Goal: Task Accomplishment & Management: Manage account settings

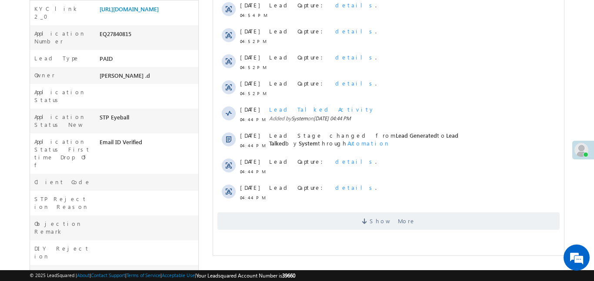
scroll to position [215, 0]
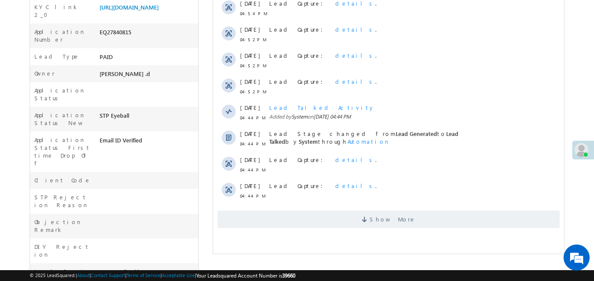
click at [111, 40] on div "EQ27840815" at bounding box center [147, 34] width 101 height 12
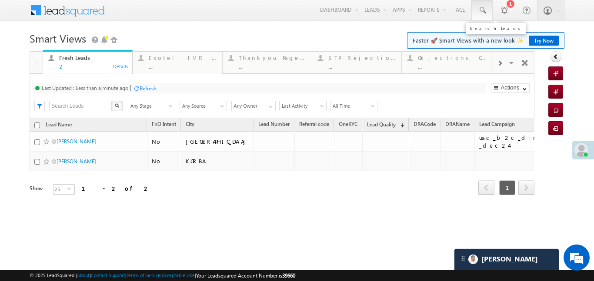
click at [488, 7] on link at bounding box center [481, 10] width 21 height 20
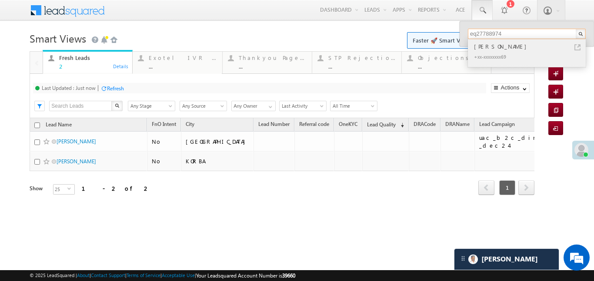
type input "eq27788974"
click at [490, 43] on div "Charo Lakra" at bounding box center [530, 47] width 116 height 10
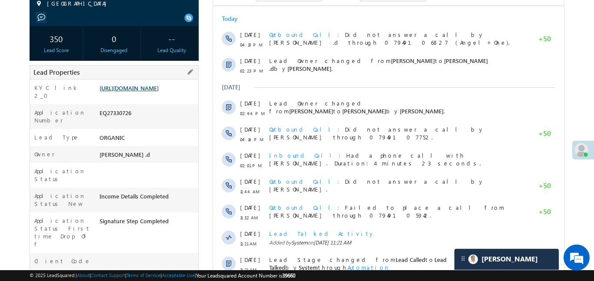
click at [159, 92] on link "https://angelbroking1-pk3em7sa.customui-test.leadsquared.com?leadId=46ca7197-fb…" at bounding box center [128, 87] width 59 height 7
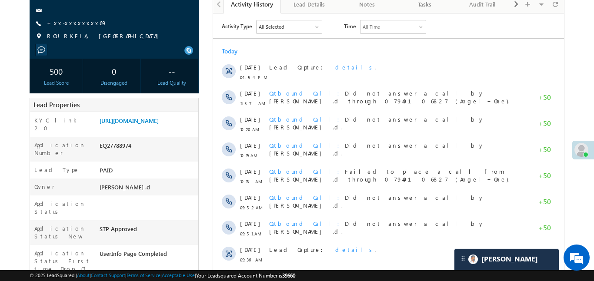
scroll to position [22, 0]
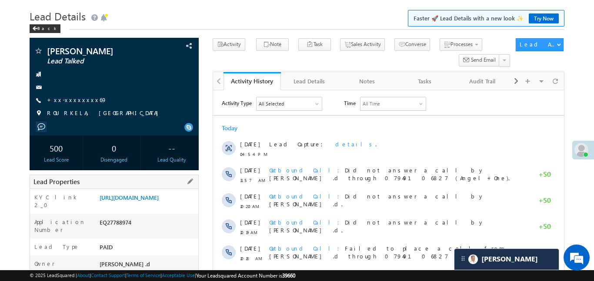
click at [125, 230] on div "EQ27788974" at bounding box center [147, 224] width 101 height 12
copy div "EQ27788974"
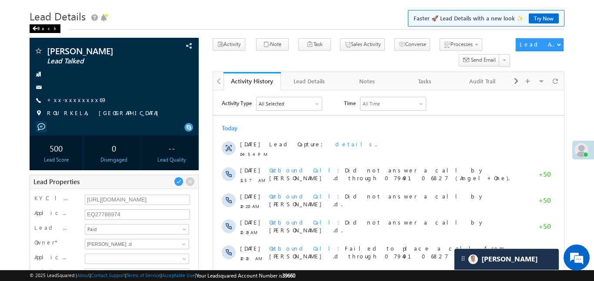
click at [40, 27] on div "Back" at bounding box center [45, 28] width 31 height 9
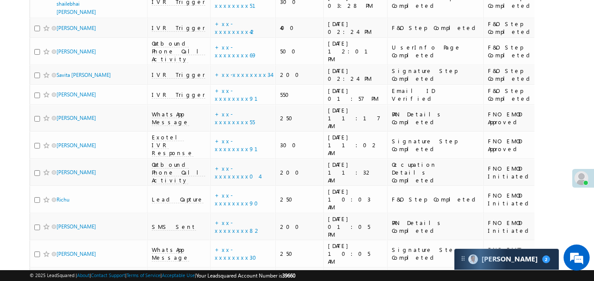
scroll to position [4254, 0]
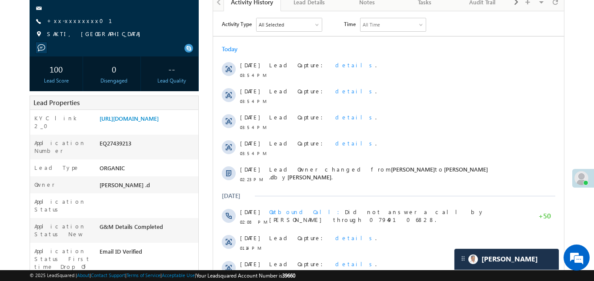
scroll to position [4159, 0]
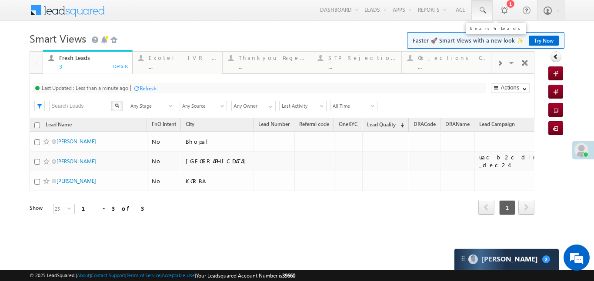
click at [491, 14] on link at bounding box center [481, 10] width 21 height 20
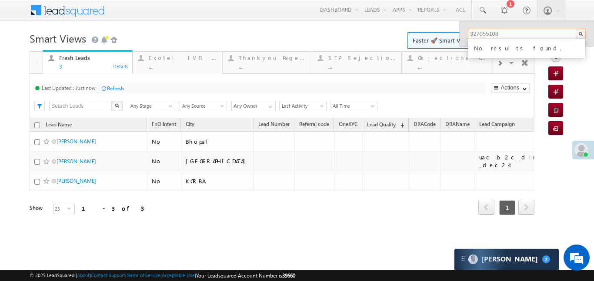
click at [468, 34] on input "327055103" at bounding box center [527, 34] width 118 height 10
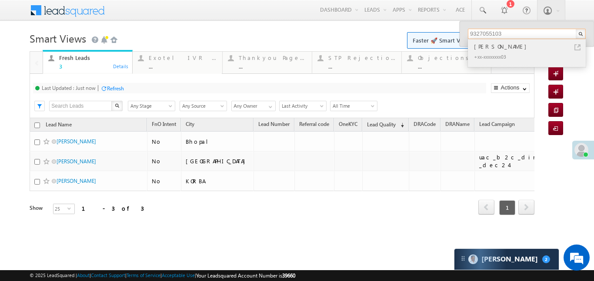
type input "9327055103"
click at [493, 46] on div "Mehul Rathod" at bounding box center [530, 47] width 116 height 10
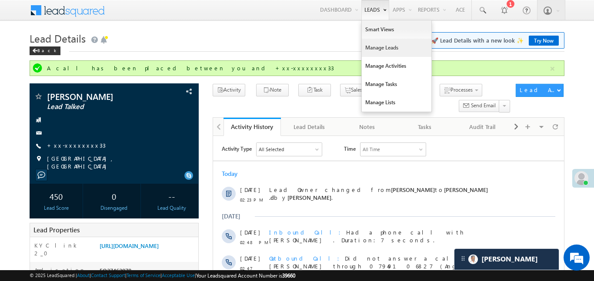
click at [379, 55] on link "Manage Leads" at bounding box center [396, 48] width 70 height 18
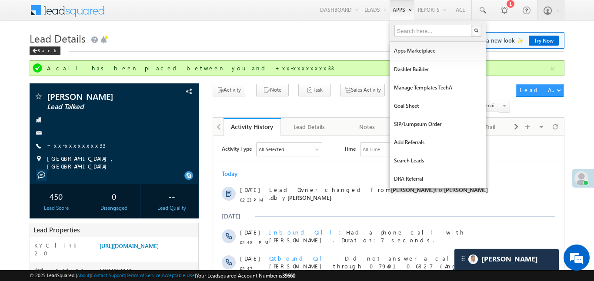
drag, startPoint x: 379, startPoint y: 55, endPoint x: 398, endPoint y: 5, distance: 53.7
click at [0, 0] on link "Manage Leads" at bounding box center [0, 0] width 0 height 0
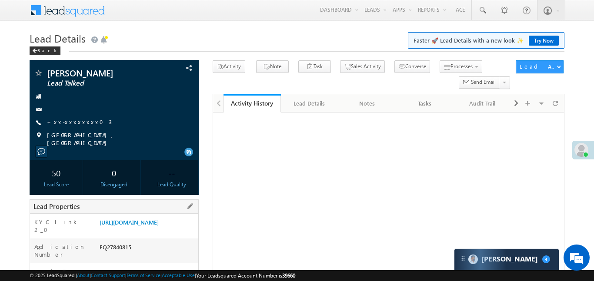
scroll to position [187, 0]
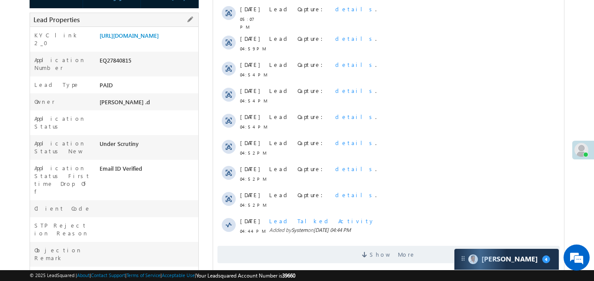
click at [115, 68] on div "EQ27840815" at bounding box center [147, 62] width 101 height 12
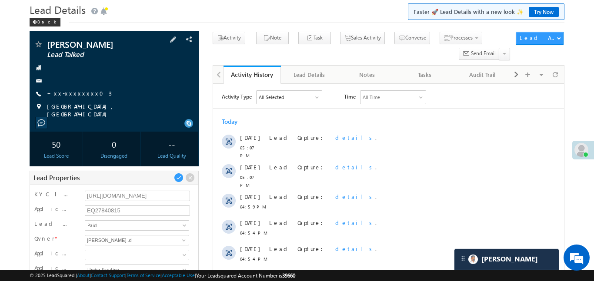
scroll to position [35, 0]
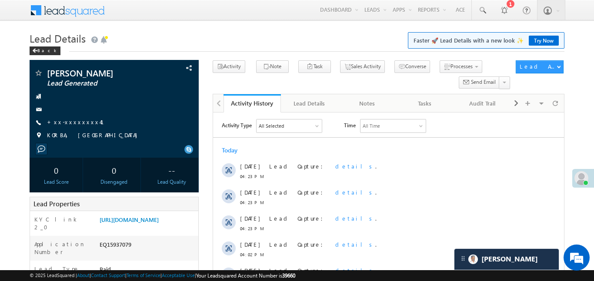
scroll to position [4254, 0]
click at [493, 11] on link "1" at bounding box center [504, 10] width 22 height 20
click at [475, 12] on link at bounding box center [481, 10] width 21 height 20
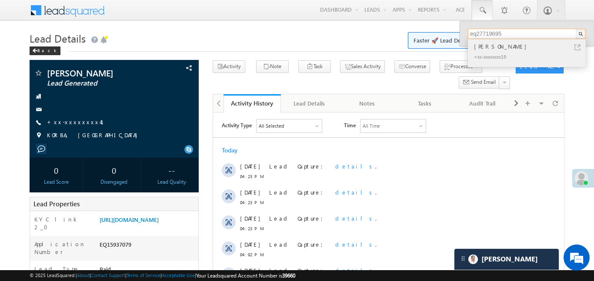
type input "eq27719695"
click at [493, 48] on div "Sarika bafna" at bounding box center [530, 47] width 116 height 10
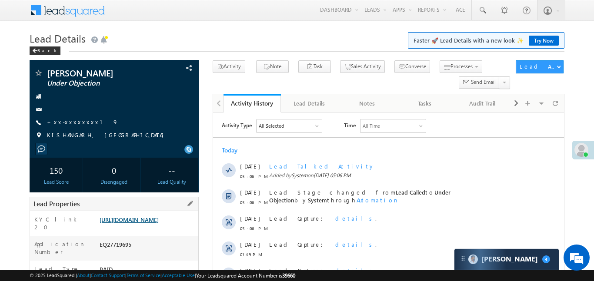
scroll to position [125, 0]
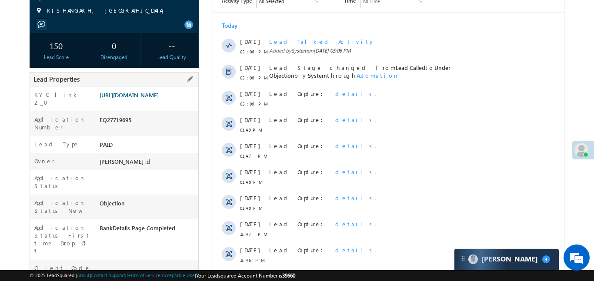
click at [159, 99] on link "[URL][DOMAIN_NAME]" at bounding box center [128, 94] width 59 height 7
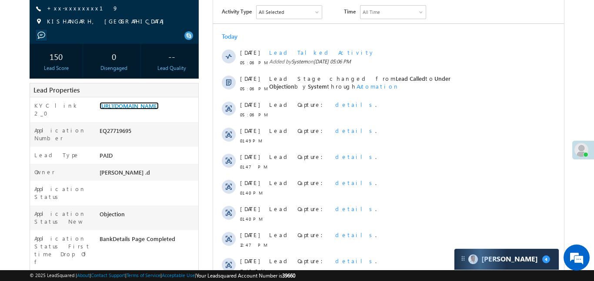
scroll to position [111, 0]
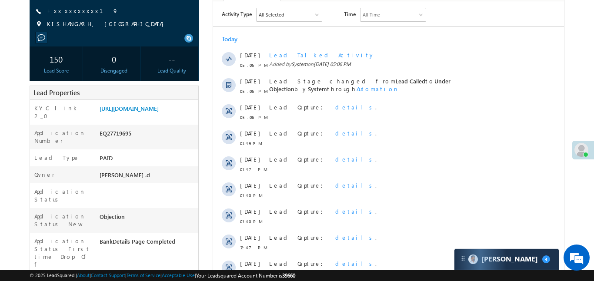
click at [74, 14] on span "+xx-xxxxxxxx19" at bounding box center [82, 11] width 71 height 9
click at [69, 7] on link "+xx-xxxxxxxx19" at bounding box center [82, 10] width 71 height 7
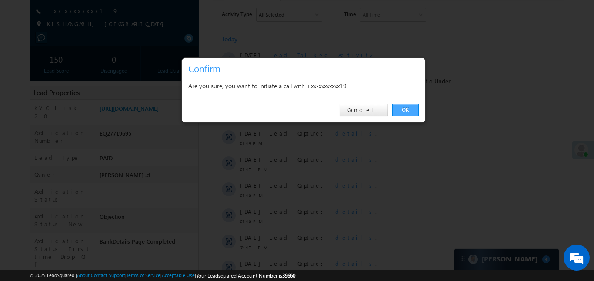
drag, startPoint x: 407, startPoint y: 111, endPoint x: 194, endPoint y: 108, distance: 212.5
click at [407, 111] on link "OK" at bounding box center [405, 110] width 27 height 12
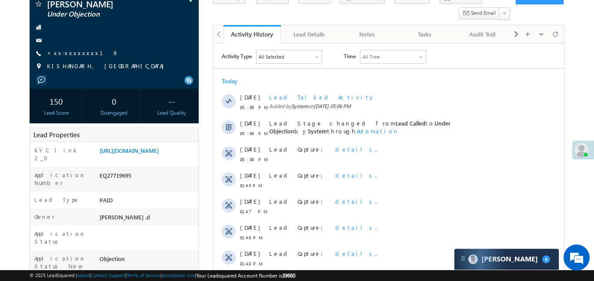
scroll to position [0, 0]
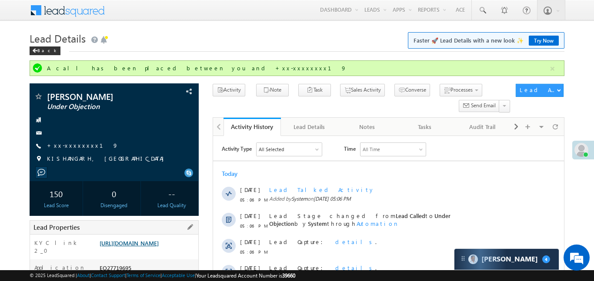
click at [159, 247] on link "[URL][DOMAIN_NAME]" at bounding box center [128, 242] width 59 height 7
click at [157, 247] on link "[URL][DOMAIN_NAME]" at bounding box center [128, 242] width 59 height 7
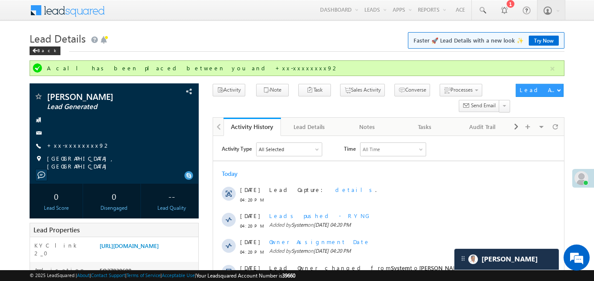
scroll to position [4254, 0]
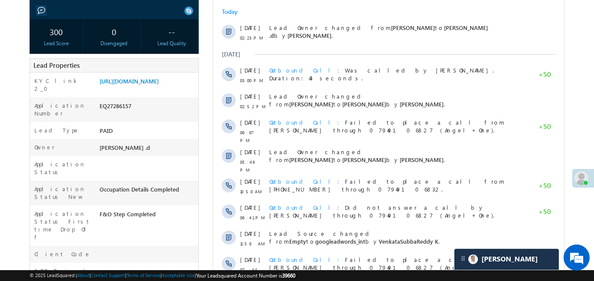
scroll to position [4254, 0]
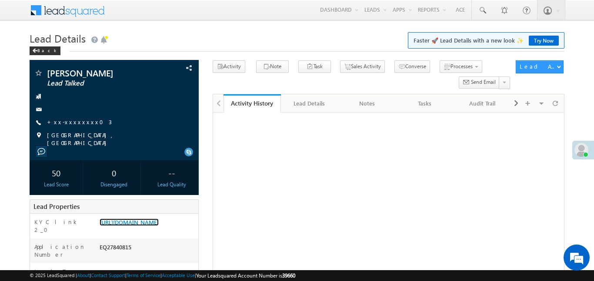
click at [159, 219] on link "[URL][DOMAIN_NAME]" at bounding box center [128, 222] width 59 height 7
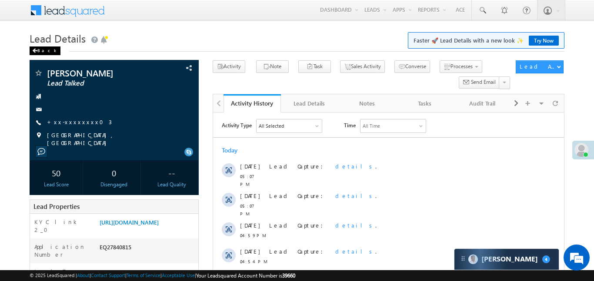
click at [42, 46] on div "Back" at bounding box center [45, 50] width 31 height 9
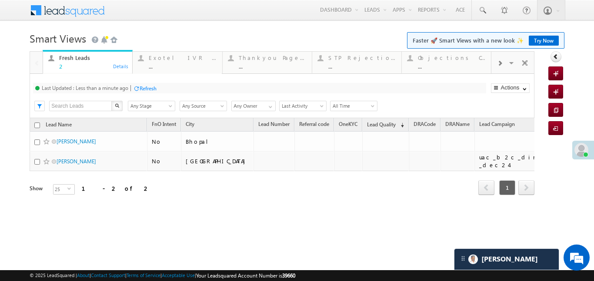
click at [503, 64] on div at bounding box center [499, 63] width 17 height 20
click at [500, 63] on span at bounding box center [499, 63] width 5 height 7
click at [451, 60] on div "Coded [DATE]" at bounding box center [452, 57] width 68 height 7
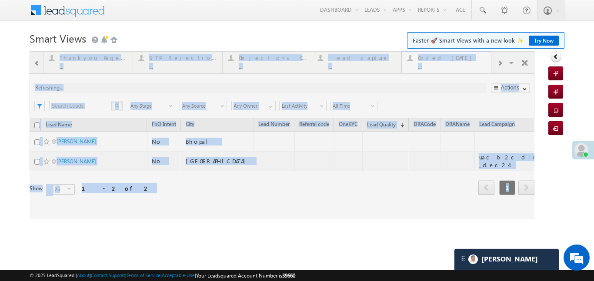
click at [451, 60] on div at bounding box center [282, 135] width 504 height 168
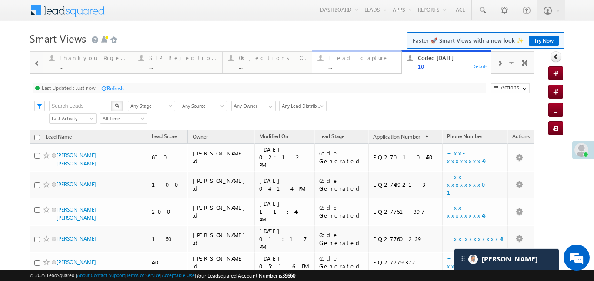
click at [329, 70] on link "lead capture ... Details" at bounding box center [357, 61] width 90 height 23
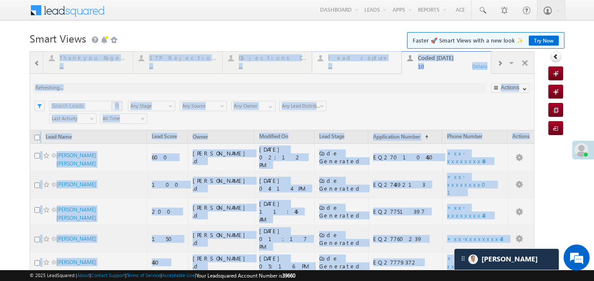
click at [329, 70] on div at bounding box center [282, 242] width 504 height 383
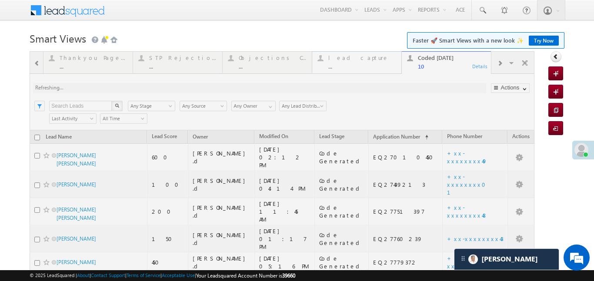
click at [329, 70] on div at bounding box center [282, 242] width 504 height 383
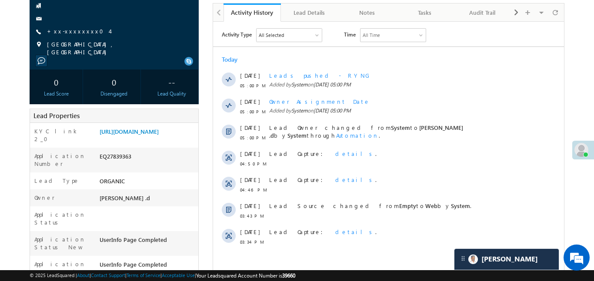
scroll to position [60, 0]
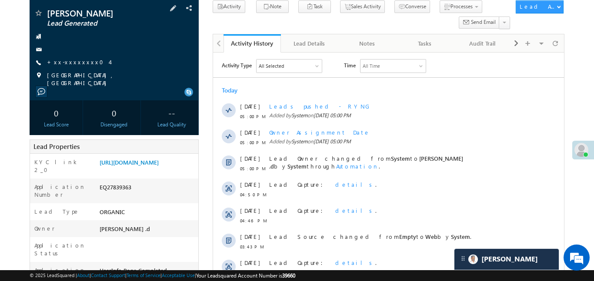
click at [76, 56] on div "Rajneesh yadav Lead Generated +xx-xxxxxxxx04" at bounding box center [114, 48] width 160 height 78
click at [76, 64] on link "+xx-xxxxxxxx04" at bounding box center [78, 61] width 63 height 7
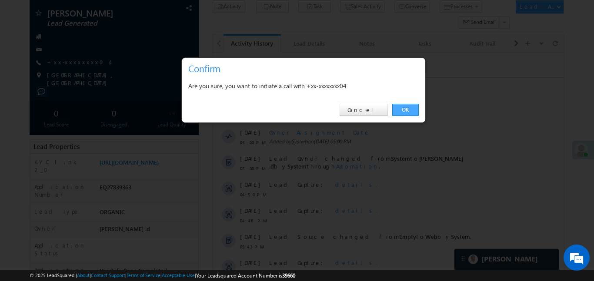
click at [406, 111] on link "OK" at bounding box center [405, 110] width 27 height 12
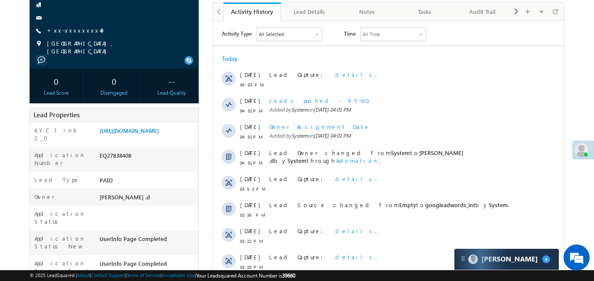
scroll to position [81, 0]
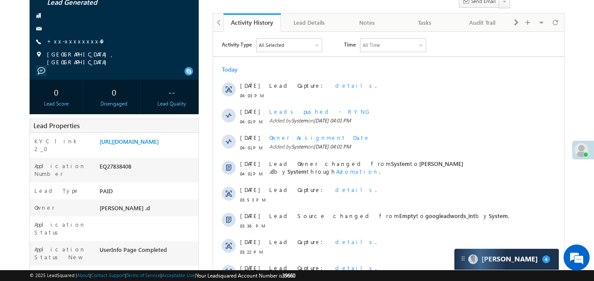
click at [71, 36] on div "[PERSON_NAME] Lead Generated +xx-xxxxxxxx49" at bounding box center [114, 27] width 160 height 78
click at [71, 43] on link "+xx-xxxxxxxx49" at bounding box center [76, 40] width 58 height 7
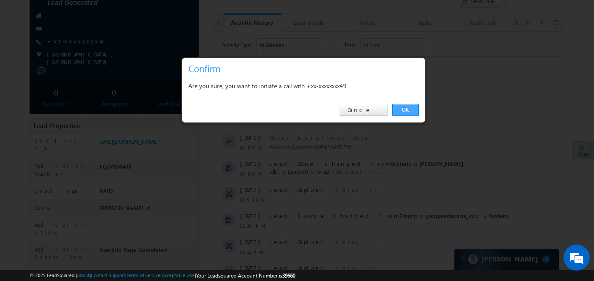
click at [407, 106] on link "OK" at bounding box center [405, 110] width 27 height 12
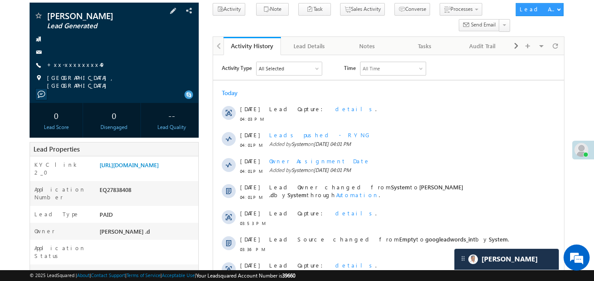
scroll to position [104, 0]
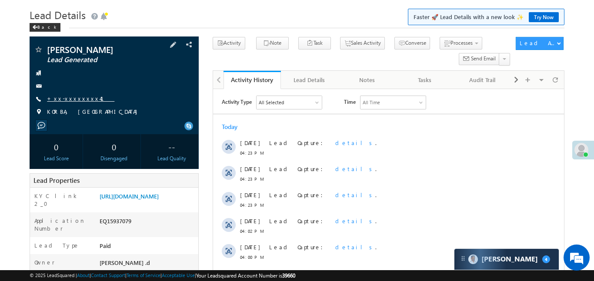
click at [76, 98] on link "+xx-xxxxxxxx41" at bounding box center [80, 98] width 67 height 7
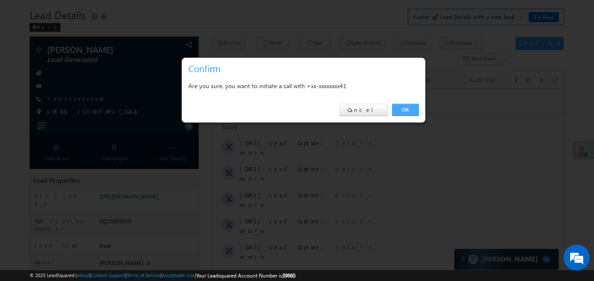
click at [410, 114] on link "OK" at bounding box center [405, 110] width 27 height 12
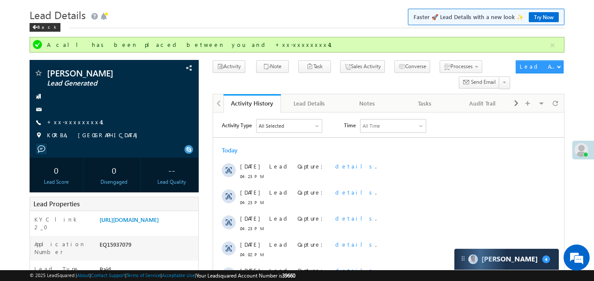
click at [550, 40] on div "A call has been placed between you and +xx-xxxxxxxx41" at bounding box center [297, 45] width 534 height 16
click at [554, 45] on button "button" at bounding box center [552, 45] width 11 height 11
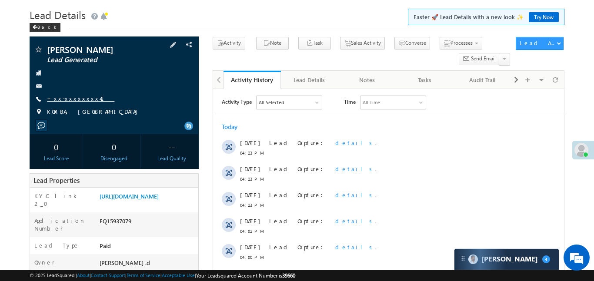
click at [64, 98] on link "+xx-xxxxxxxx41" at bounding box center [80, 98] width 67 height 7
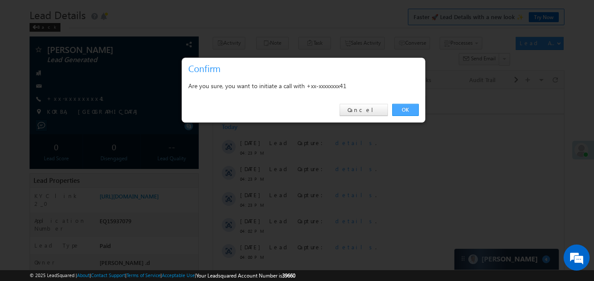
click at [411, 110] on link "OK" at bounding box center [405, 110] width 27 height 12
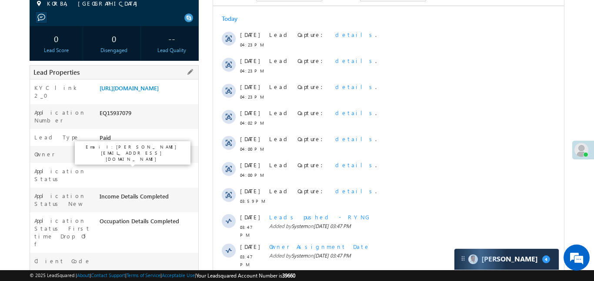
scroll to position [156, 0]
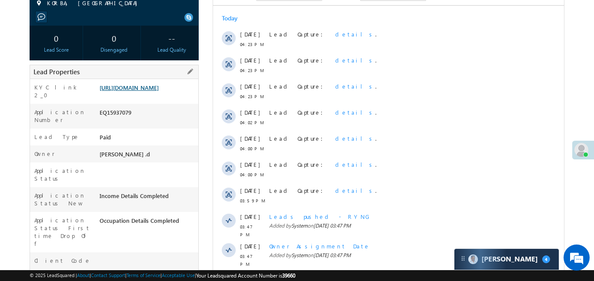
click at [156, 91] on link "https://angelbroking1-pk3em7sa.customui-test.leadsquared.com?leadId=b49b7d50-1e…" at bounding box center [128, 87] width 59 height 7
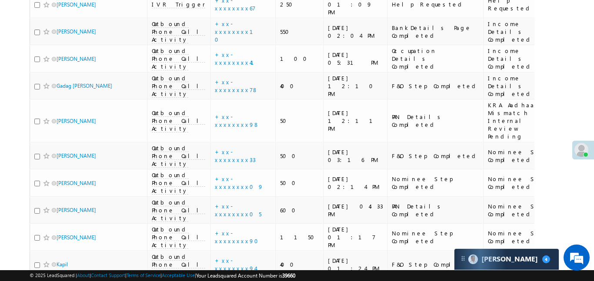
scroll to position [4628, 0]
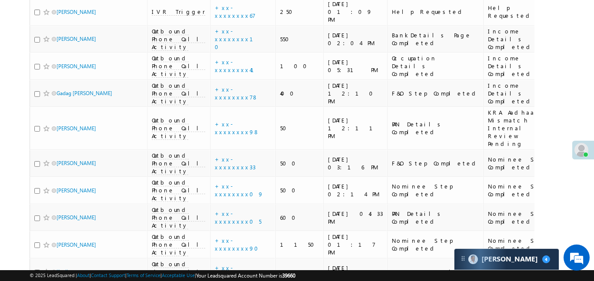
drag, startPoint x: 504, startPoint y: 236, endPoint x: 514, endPoint y: 248, distance: 15.1
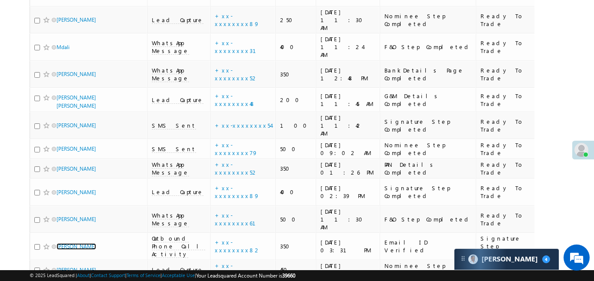
scroll to position [0, 0]
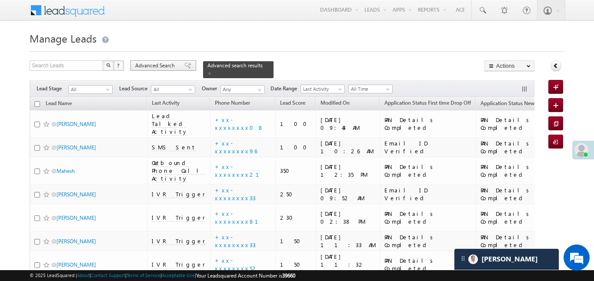
click at [157, 60] on div "Advanced Search" at bounding box center [163, 65] width 66 height 10
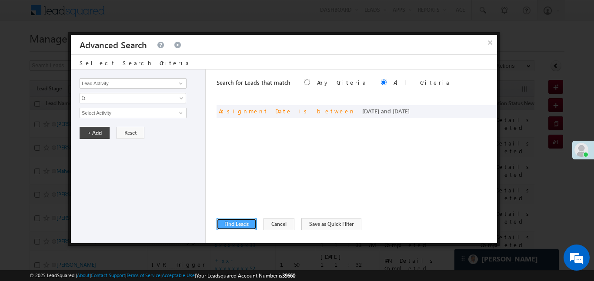
click at [232, 220] on button "Find Leads" at bounding box center [236, 224] width 40 height 12
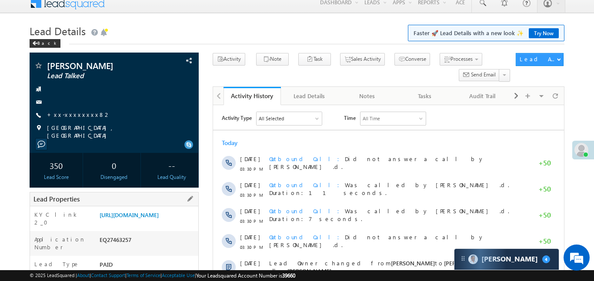
scroll to position [41, 0]
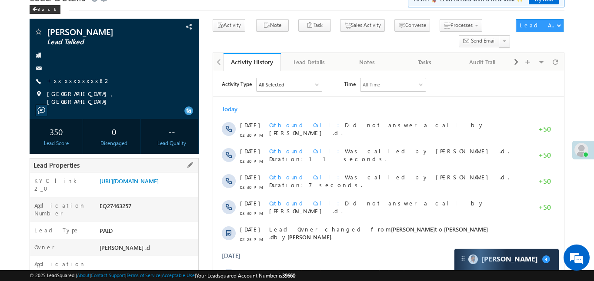
drag, startPoint x: 97, startPoint y: 179, endPoint x: 134, endPoint y: 202, distance: 44.0
click at [134, 189] on div "https://angelbroking1-pk3em7sa.customui-test.leadsquared.com?leadId=a8aaaa96-ae…" at bounding box center [147, 183] width 101 height 12
copy link "https://angelbroking1-pk3em7sa.customui-test.leadsquared.com?leadId=a8aaaa96-ae…"
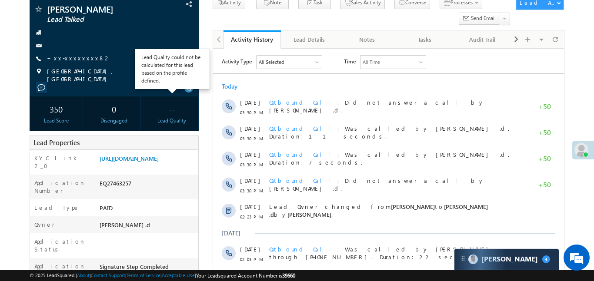
scroll to position [73, 0]
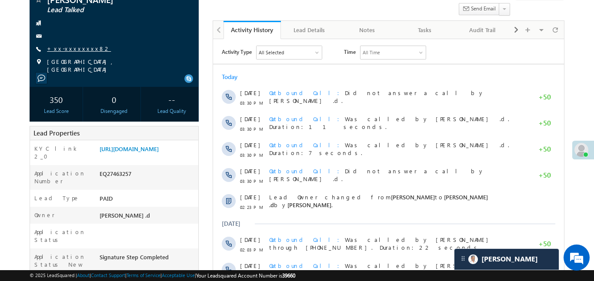
click at [66, 47] on link "+xx-xxxxxxxx82" at bounding box center [79, 48] width 64 height 7
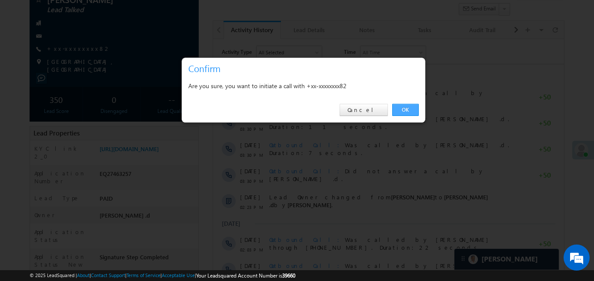
click at [395, 110] on link "OK" at bounding box center [405, 110] width 27 height 12
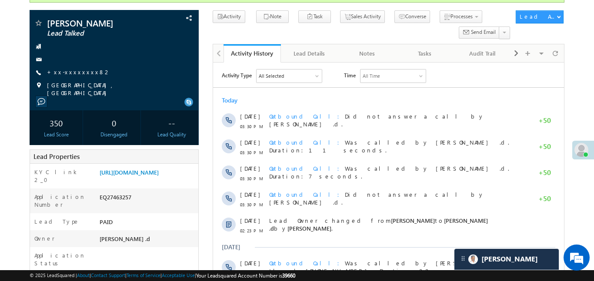
scroll to position [97, 0]
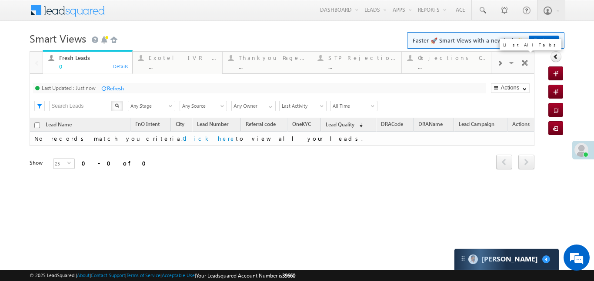
click at [508, 63] on span at bounding box center [511, 64] width 9 height 18
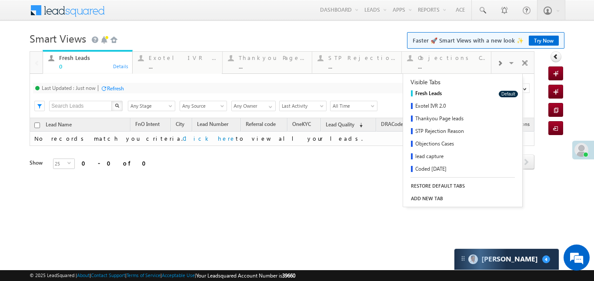
click at [501, 66] on div at bounding box center [499, 63] width 17 height 20
drag, startPoint x: 454, startPoint y: 66, endPoint x: 494, endPoint y: 82, distance: 42.3
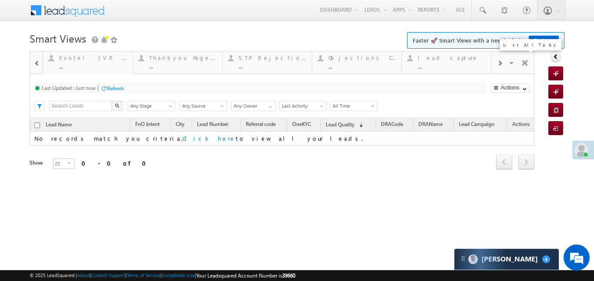
click at [499, 64] on span at bounding box center [499, 63] width 5 height 7
click at [455, 66] on div "..." at bounding box center [452, 66] width 68 height 7
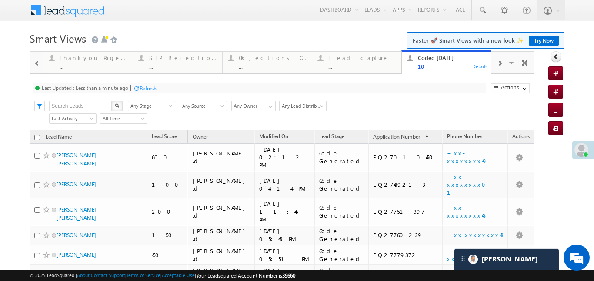
click at [32, 64] on div at bounding box center [36, 63] width 11 height 20
click at [32, 64] on div at bounding box center [36, 62] width 13 height 21
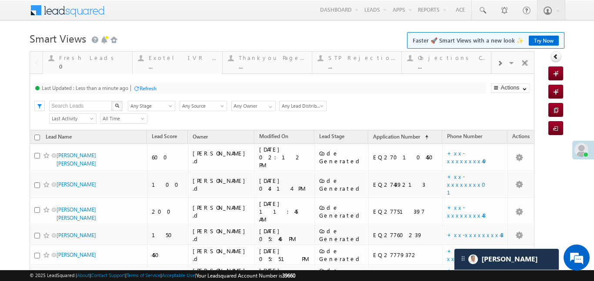
click at [32, 64] on div at bounding box center [36, 62] width 13 height 21
click at [66, 67] on div "0" at bounding box center [93, 66] width 68 height 7
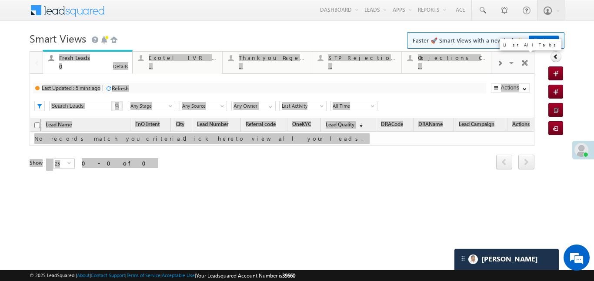
click at [66, 67] on div "0" at bounding box center [93, 66] width 68 height 7
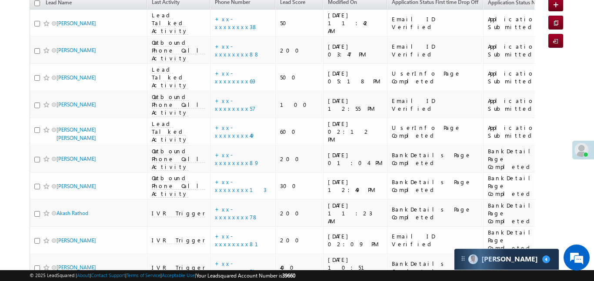
scroll to position [4636, 0]
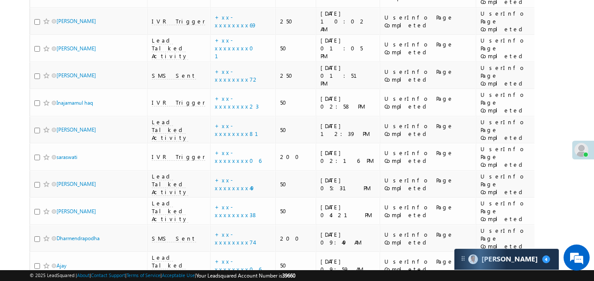
scroll to position [2829, 0]
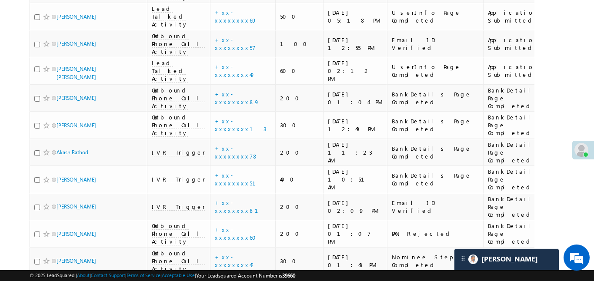
scroll to position [0, 0]
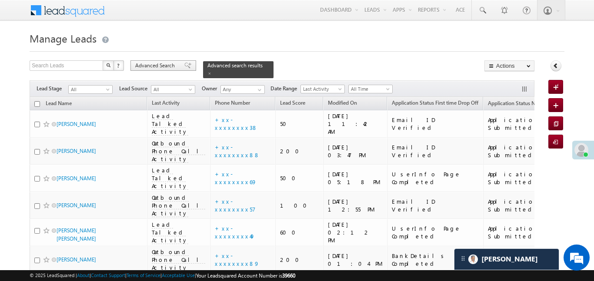
click at [187, 70] on div "Advanced Search" at bounding box center [163, 65] width 66 height 10
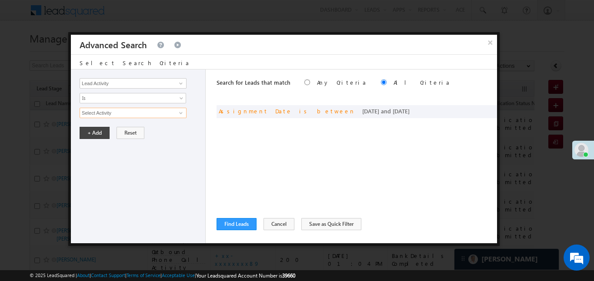
click at [136, 116] on input "Select Activity" at bounding box center [133, 113] width 107 height 10
click at [478, 111] on span at bounding box center [477, 110] width 6 height 6
drag, startPoint x: 146, startPoint y: 111, endPoint x: 141, endPoint y: 117, distance: 7.7
click at [146, 111] on span "Custom" at bounding box center [127, 113] width 94 height 8
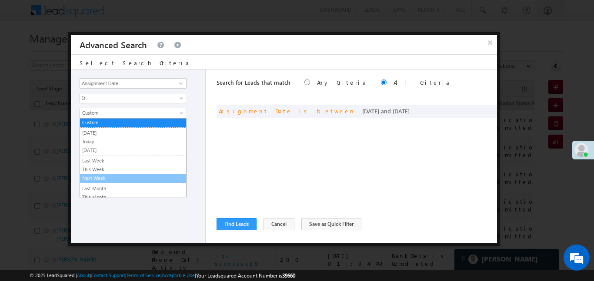
scroll to position [38, 0]
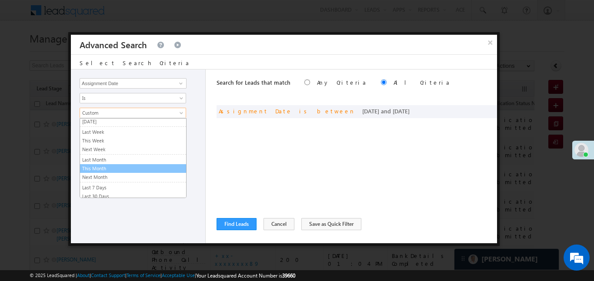
click at [119, 170] on link "This Month" at bounding box center [133, 169] width 106 height 8
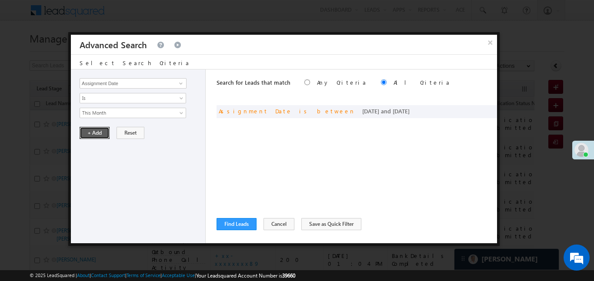
click at [99, 137] on button "+ Add" at bounding box center [95, 133] width 30 height 12
click at [247, 223] on button "Find Leads" at bounding box center [236, 224] width 40 height 12
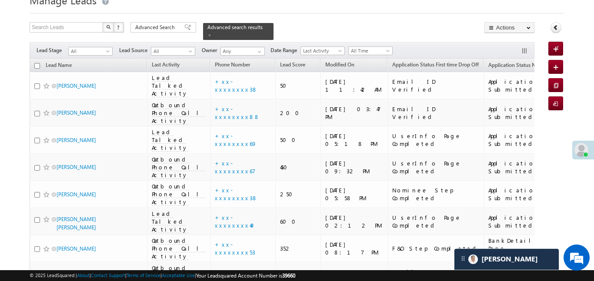
scroll to position [4726, 0]
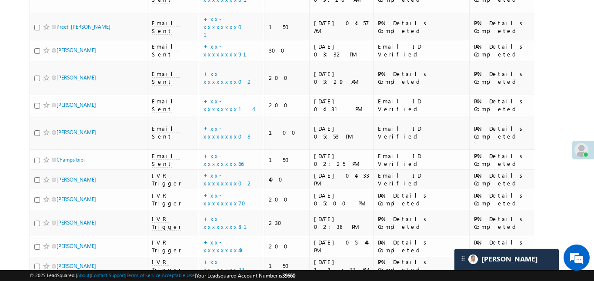
scroll to position [2259, 0]
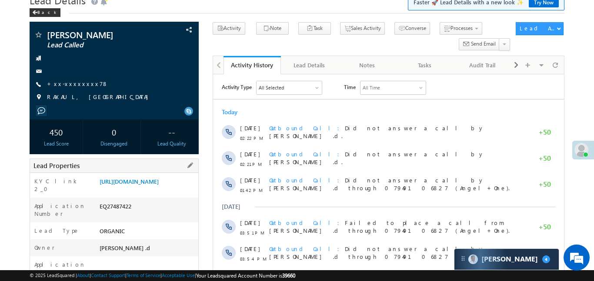
scroll to position [42, 0]
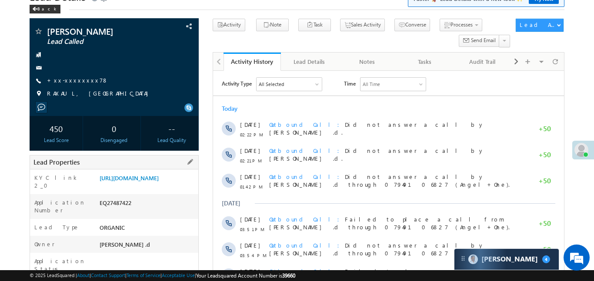
drag, startPoint x: 98, startPoint y: 178, endPoint x: 138, endPoint y: 198, distance: 44.7
click at [138, 186] on div "[URL][DOMAIN_NAME]" at bounding box center [147, 180] width 101 height 12
copy link "[URL][DOMAIN_NAME]"
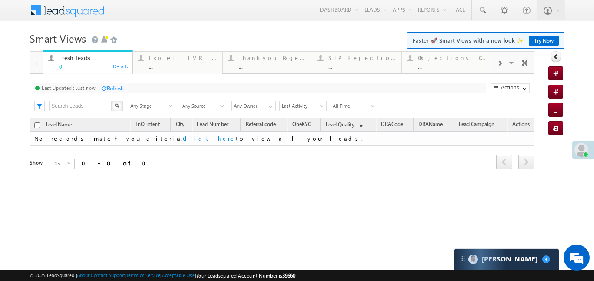
click at [503, 66] on div at bounding box center [499, 63] width 17 height 20
click at [448, 59] on div "lead capture" at bounding box center [452, 57] width 68 height 7
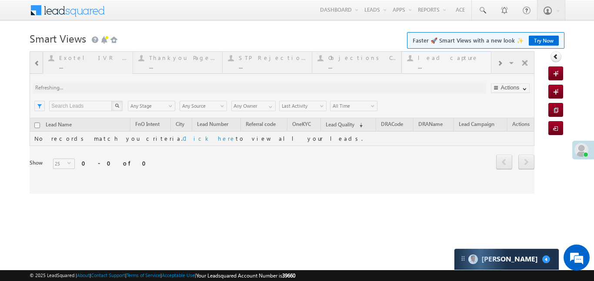
click at [448, 59] on div at bounding box center [282, 122] width 504 height 143
click at [448, 57] on div at bounding box center [282, 122] width 504 height 143
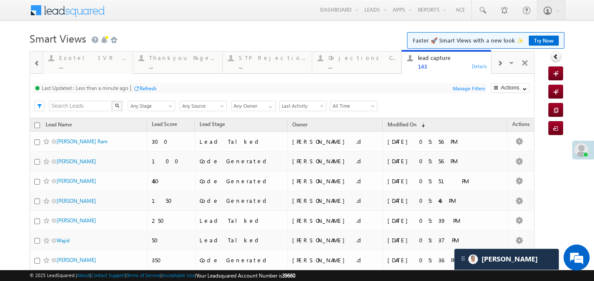
click at [503, 67] on div at bounding box center [499, 63] width 17 height 20
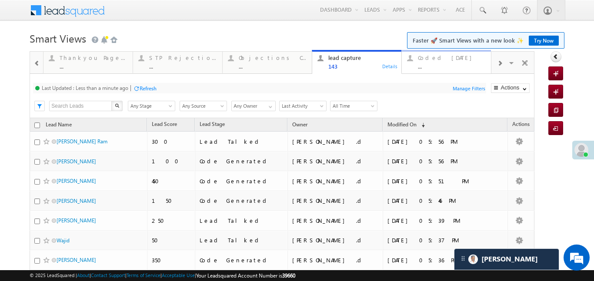
click at [454, 60] on div "Coded [DATE]" at bounding box center [452, 57] width 68 height 7
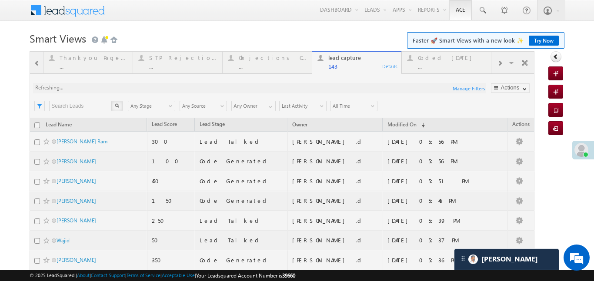
drag, startPoint x: 454, startPoint y: 60, endPoint x: 456, endPoint y: 13, distance: 46.1
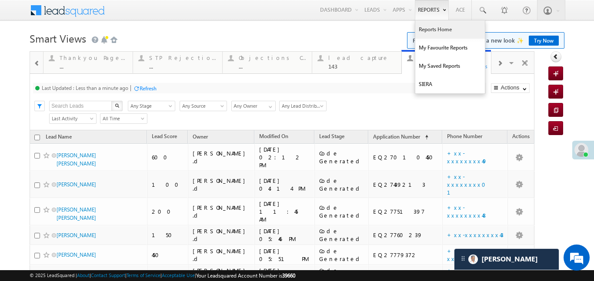
click at [435, 32] on link "Reports Home" at bounding box center [450, 29] width 70 height 18
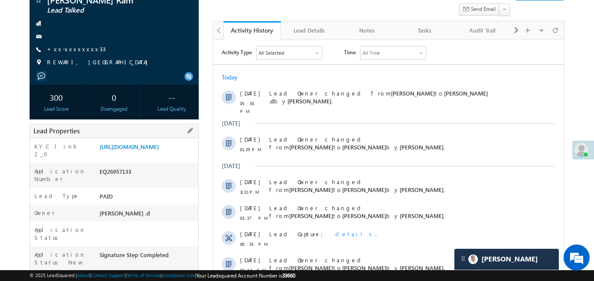
scroll to position [75, 0]
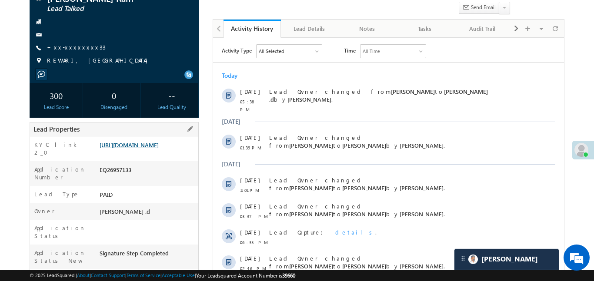
click at [159, 149] on link "https://angelbroking1-pk3em7sa.customui-test.leadsquared.com?leadId=707e9cd5-92…" at bounding box center [128, 144] width 59 height 7
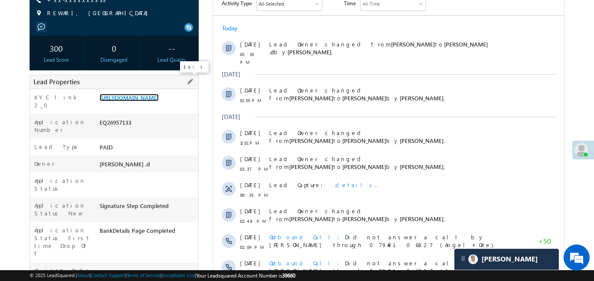
scroll to position [123, 0]
click at [139, 101] on link "https://angelbroking1-pk3em7sa.customui-test.leadsquared.com?leadId=707e9cd5-92…" at bounding box center [128, 96] width 59 height 7
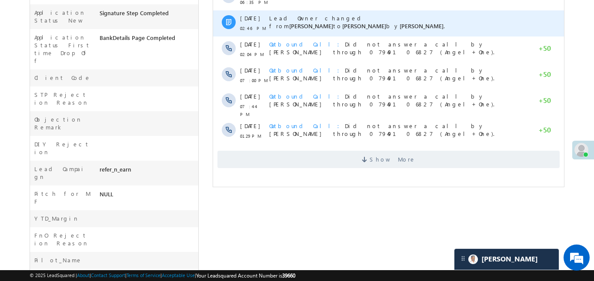
scroll to position [323, 0]
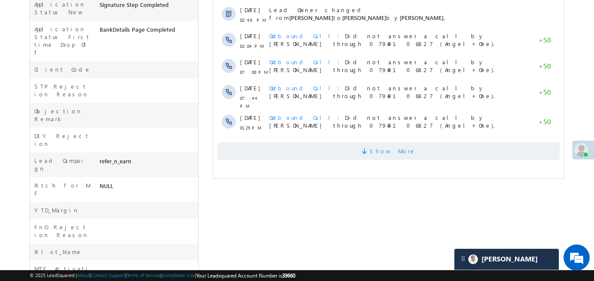
click at [339, 143] on span "Show More" at bounding box center [388, 151] width 342 height 17
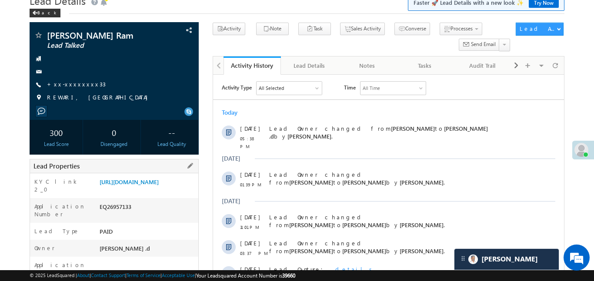
scroll to position [0, 0]
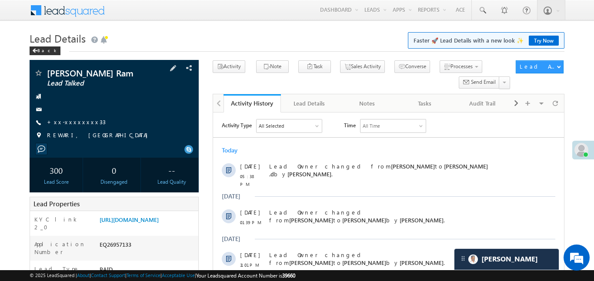
click at [68, 126] on span "+xx-xxxxxxxx33" at bounding box center [76, 122] width 59 height 9
click at [76, 123] on link "+xx-xxxxxxxx33" at bounding box center [76, 121] width 59 height 7
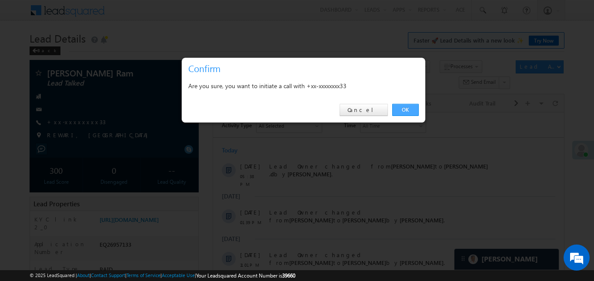
click at [410, 116] on link "OK" at bounding box center [405, 110] width 27 height 12
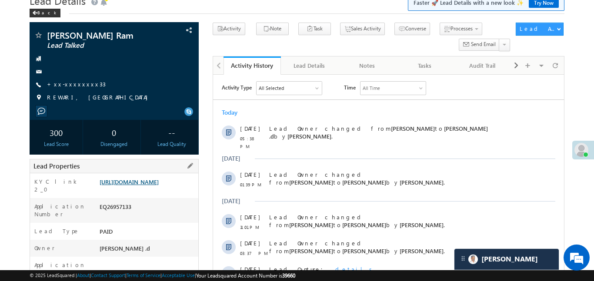
scroll to position [46, 0]
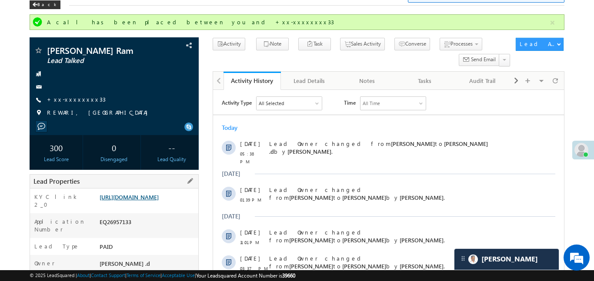
click at [159, 201] on link "https://angelbroking1-pk3em7sa.customui-test.leadsquared.com?leadId=707e9cd5-92…" at bounding box center [128, 196] width 59 height 7
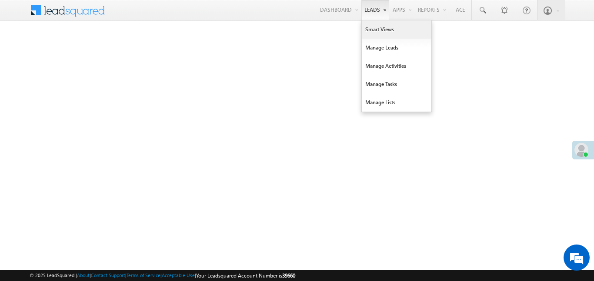
click at [372, 27] on link "Smart Views" at bounding box center [396, 29] width 70 height 18
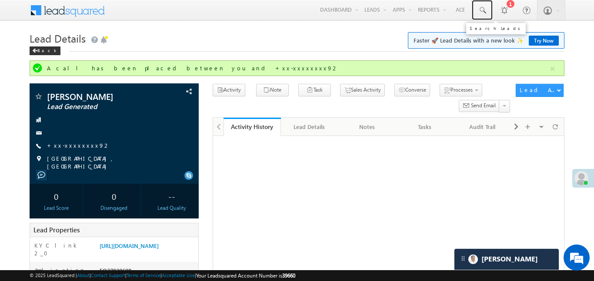
click at [490, 14] on link at bounding box center [481, 10] width 21 height 20
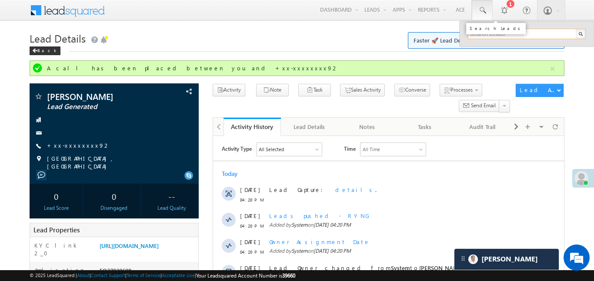
paste input "EQ27767211"
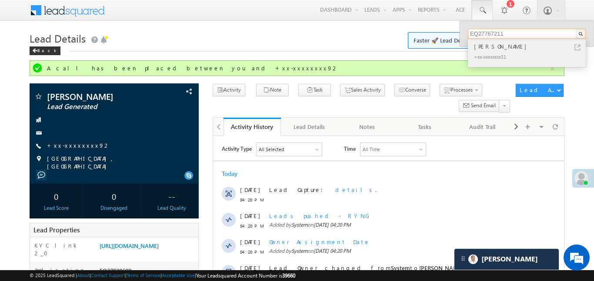
type input "EQ27767211"
click at [500, 49] on div "Nirahu Pandey" at bounding box center [530, 47] width 116 height 10
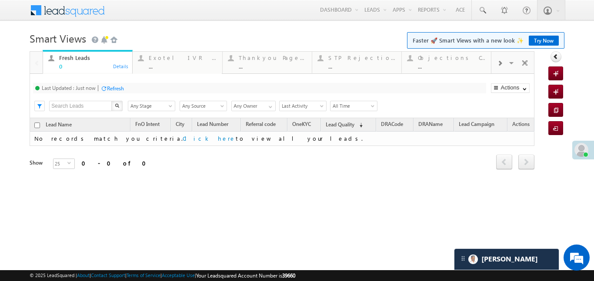
click at [497, 64] on span at bounding box center [499, 63] width 5 height 7
click at [501, 59] on div at bounding box center [499, 63] width 17 height 20
click at [449, 66] on div "..." at bounding box center [452, 66] width 68 height 7
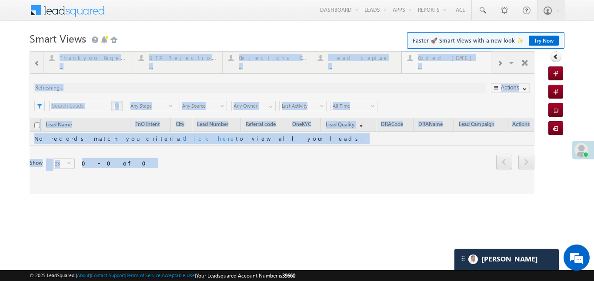
click at [449, 66] on div at bounding box center [282, 122] width 504 height 143
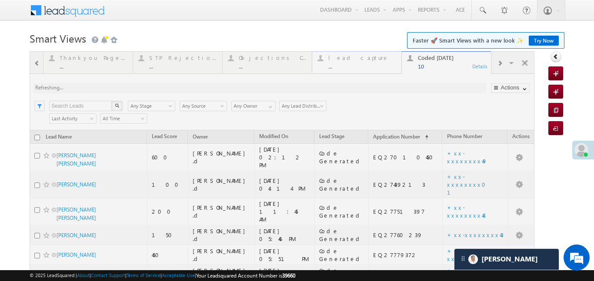
click at [364, 61] on div at bounding box center [282, 238] width 504 height 375
click at [347, 63] on div at bounding box center [282, 238] width 504 height 375
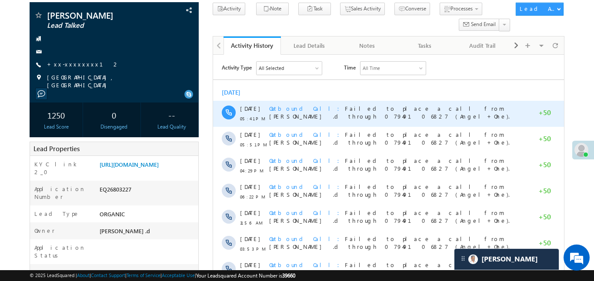
scroll to position [60, 0]
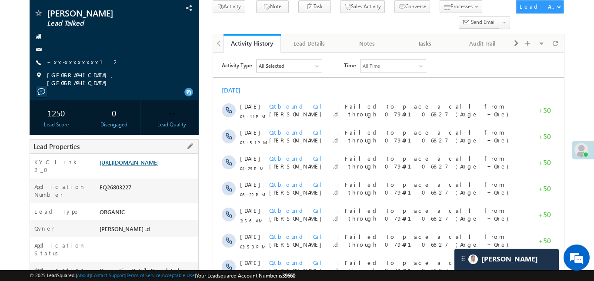
click at [159, 166] on link "[URL][DOMAIN_NAME]" at bounding box center [128, 162] width 59 height 7
click at [83, 63] on link "+xx-xxxxxxxx12" at bounding box center [83, 61] width 73 height 7
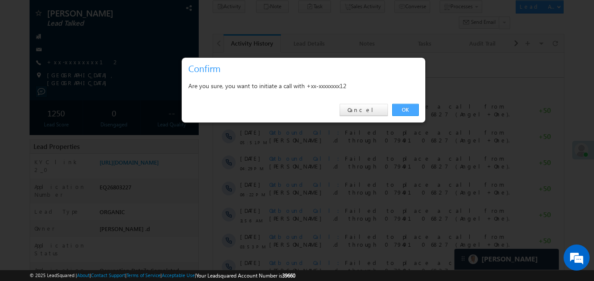
drag, startPoint x: 411, startPoint y: 109, endPoint x: 197, endPoint y: 55, distance: 220.0
click at [411, 109] on link "OK" at bounding box center [405, 110] width 27 height 12
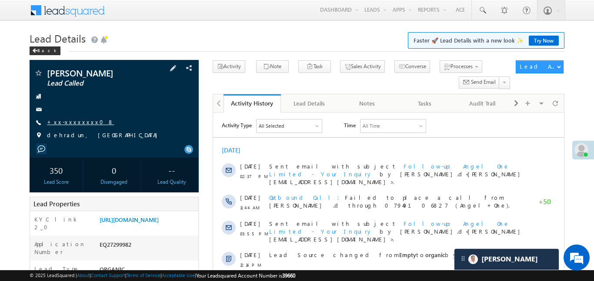
click at [75, 123] on link "+xx-xxxxxxxx08" at bounding box center [80, 121] width 67 height 7
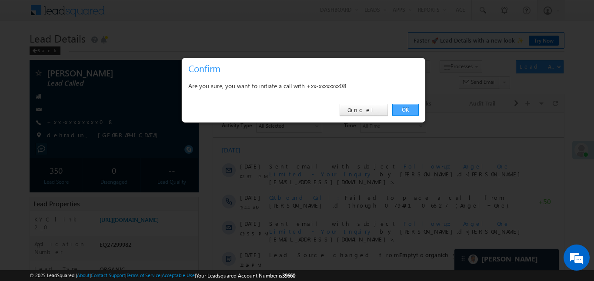
click at [404, 106] on link "OK" at bounding box center [405, 110] width 27 height 12
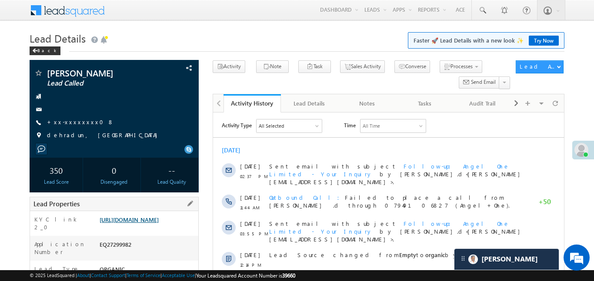
click at [159, 223] on link "https://angelbroking1-pk3em7sa.customui-test.leadsquared.com?leadId=215cd5ff-a1…" at bounding box center [128, 219] width 59 height 7
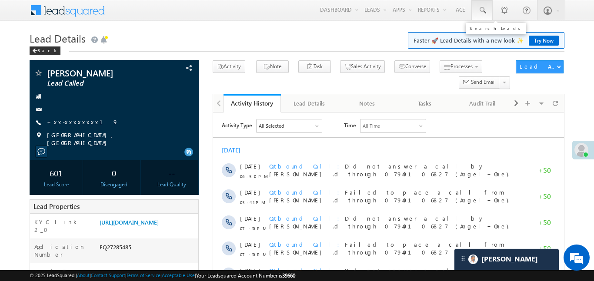
click at [488, 17] on link at bounding box center [481, 10] width 21 height 20
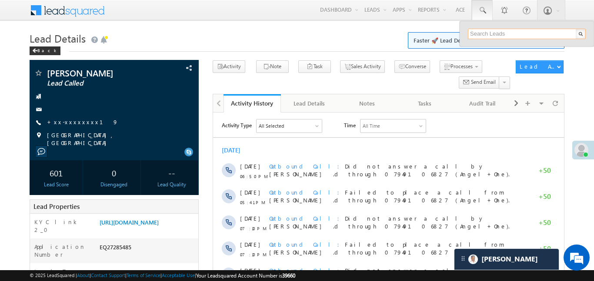
paste input "6354447427"
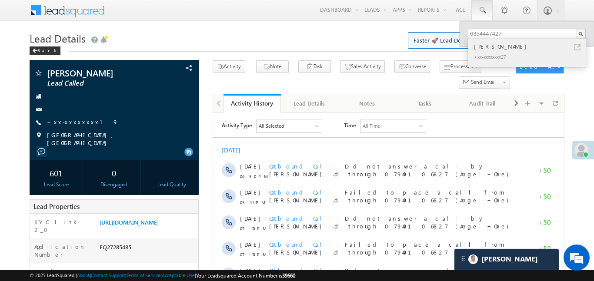
type input "6354447427"
click at [487, 49] on div "[PERSON_NAME]" at bounding box center [530, 47] width 116 height 10
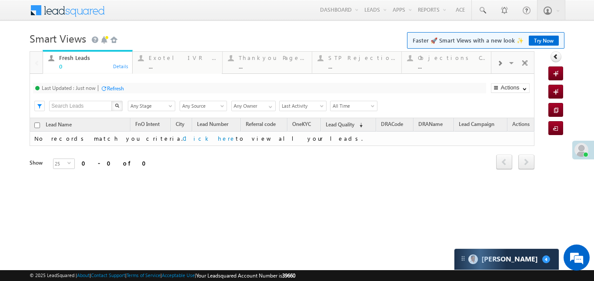
click at [504, 63] on div at bounding box center [499, 63] width 17 height 20
drag, startPoint x: 438, startPoint y: 64, endPoint x: 446, endPoint y: 76, distance: 14.2
click at [440, 62] on div "lead capture ..." at bounding box center [452, 61] width 68 height 17
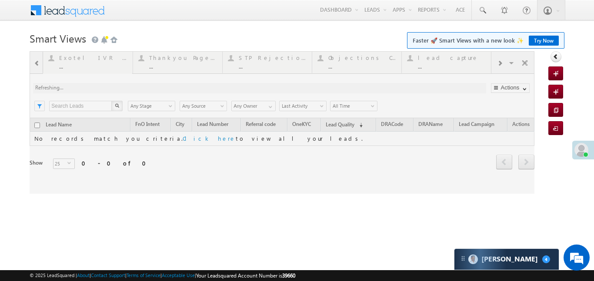
click at [440, 62] on div at bounding box center [282, 122] width 504 height 143
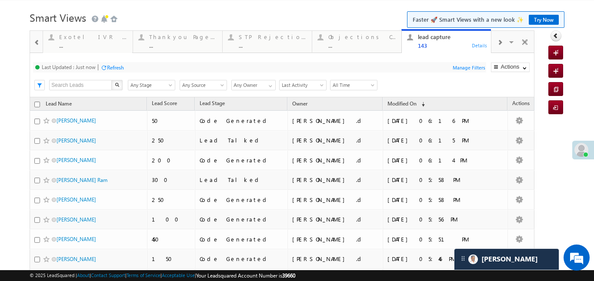
scroll to position [17, 0]
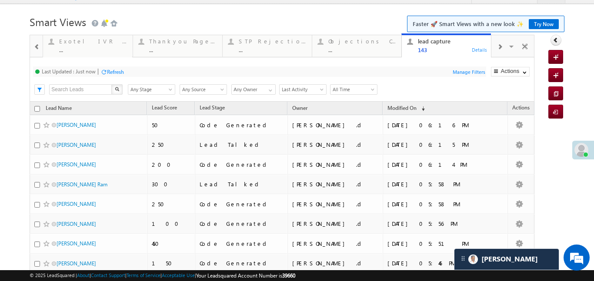
click at [40, 51] on div at bounding box center [36, 46] width 11 height 20
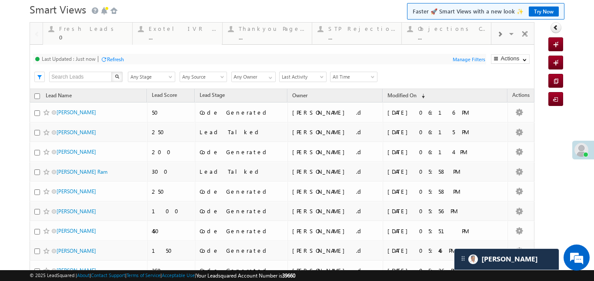
scroll to position [30, 0]
click at [492, 36] on div at bounding box center [499, 33] width 17 height 20
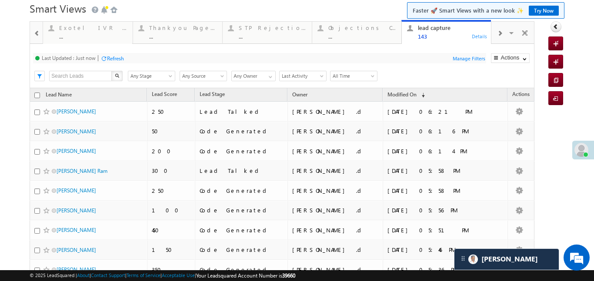
click at [500, 33] on span at bounding box center [499, 33] width 5 height 7
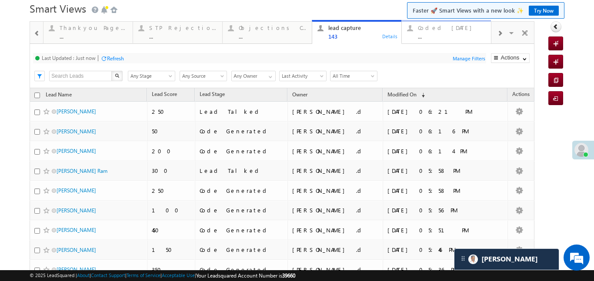
click at [446, 34] on div "..." at bounding box center [452, 36] width 68 height 7
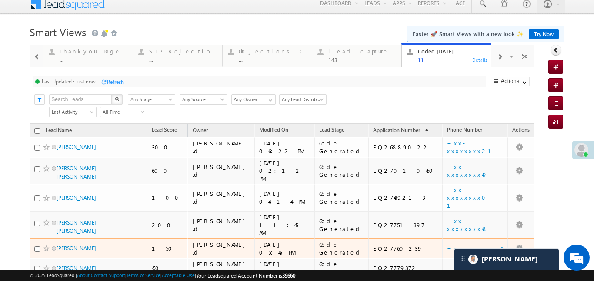
scroll to position [0, 0]
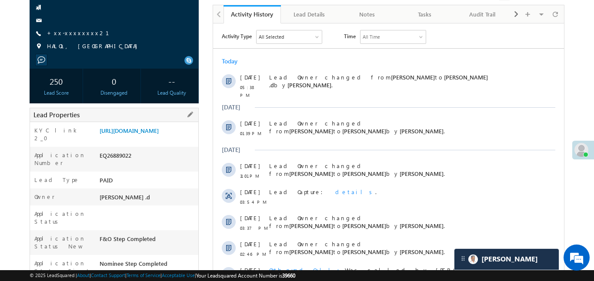
scroll to position [101, 0]
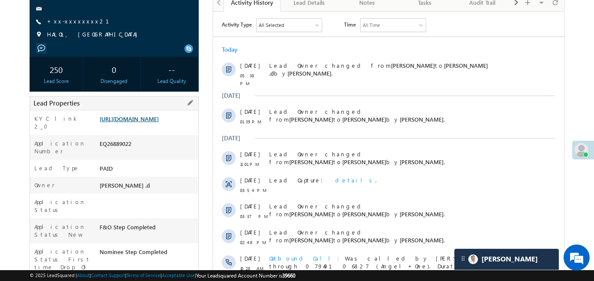
click at [159, 123] on link "https://angelbroking1-pk3em7sa.customui-test.leadsquared.com?leadId=11f32afc-7a…" at bounding box center [128, 118] width 59 height 7
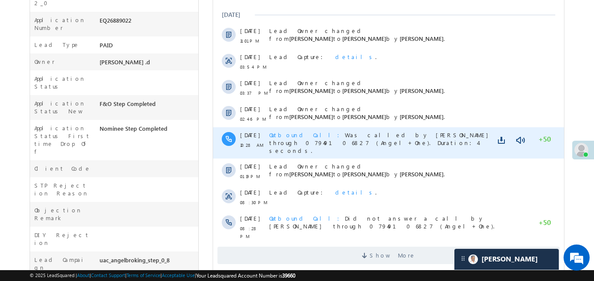
scroll to position [353, 0]
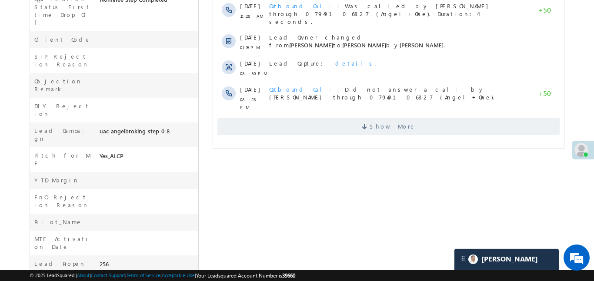
click at [375, 111] on div "Show More" at bounding box center [387, 123] width 351 height 24
click at [369, 124] on span at bounding box center [365, 128] width 8 height 8
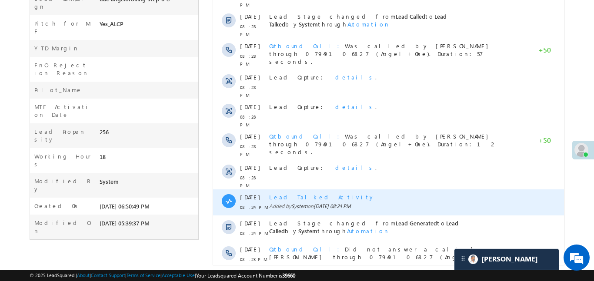
scroll to position [492, 0]
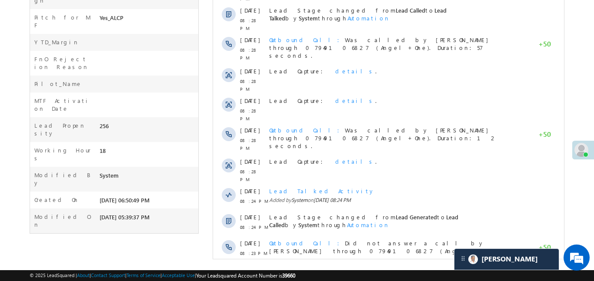
click at [370, 268] on span "Show More" at bounding box center [388, 276] width 342 height 17
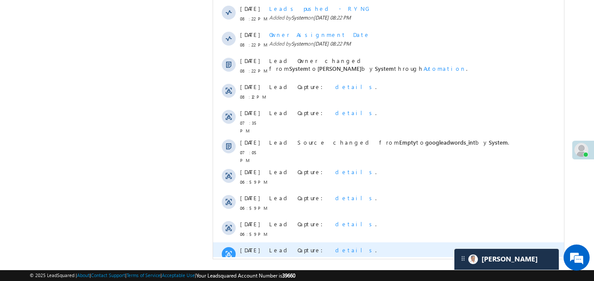
scroll to position [753, 0]
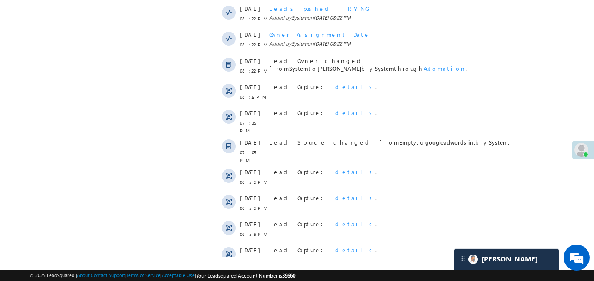
click at [385, 275] on span "Show More" at bounding box center [392, 283] width 46 height 17
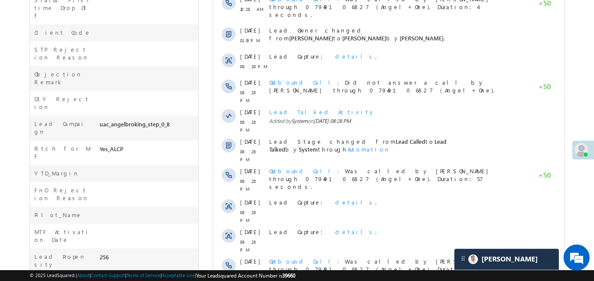
scroll to position [360, 0]
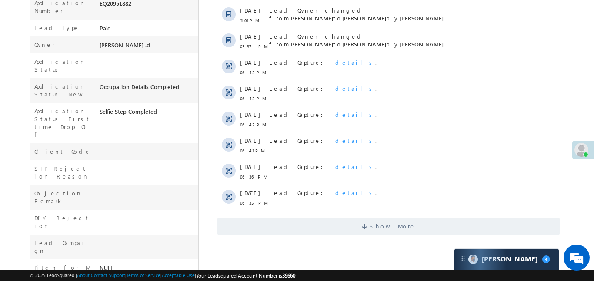
scroll to position [263, 0]
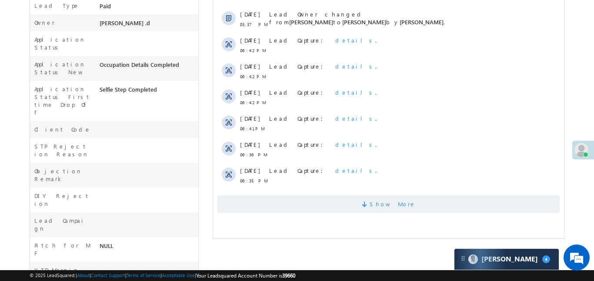
click at [358, 201] on span "Show More" at bounding box center [388, 204] width 342 height 17
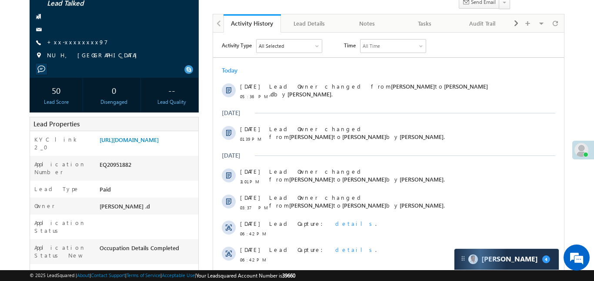
scroll to position [20, 0]
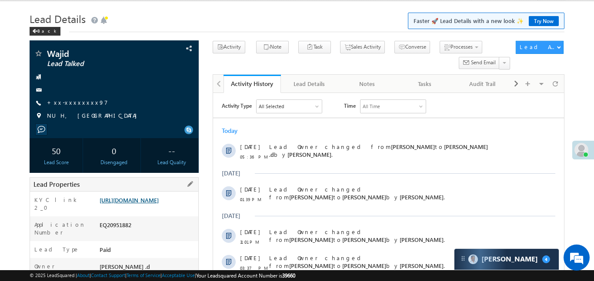
click at [153, 204] on link "[URL][DOMAIN_NAME]" at bounding box center [128, 199] width 59 height 7
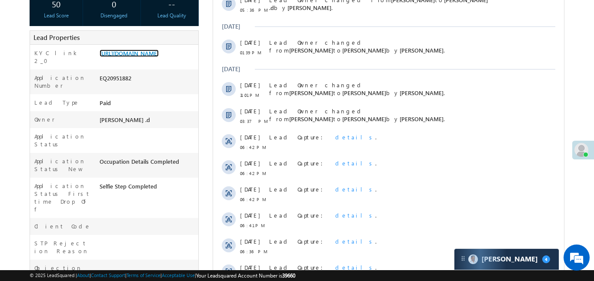
scroll to position [167, 0]
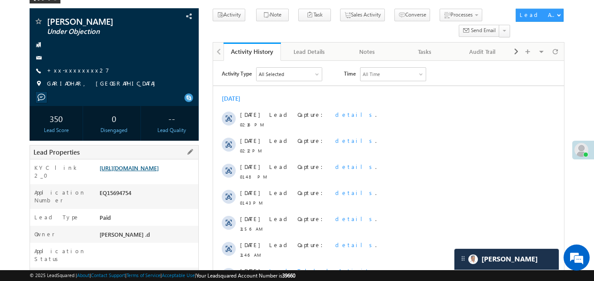
scroll to position [58, 0]
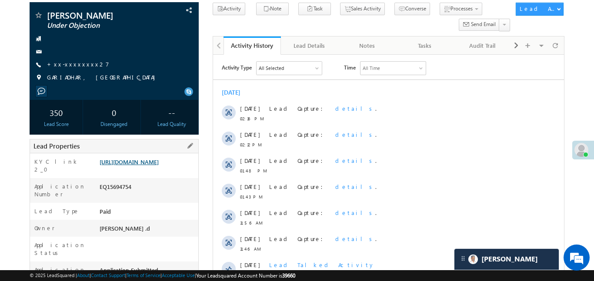
click at [148, 162] on link "https://angelbroking1-pk3em7sa.customui-test.leadsquared.com?leadId=b0fdad06-ff…" at bounding box center [128, 161] width 59 height 7
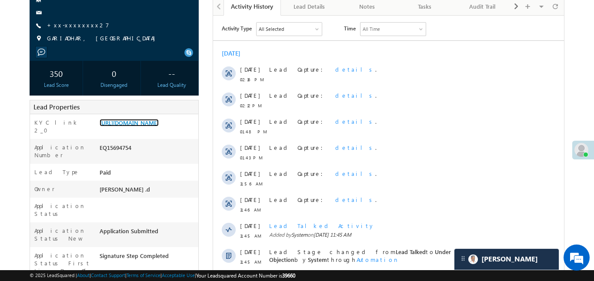
scroll to position [99, 0]
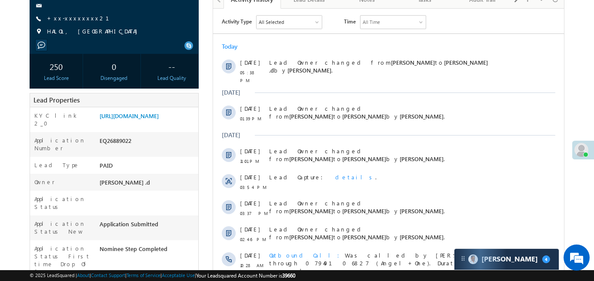
scroll to position [222, 0]
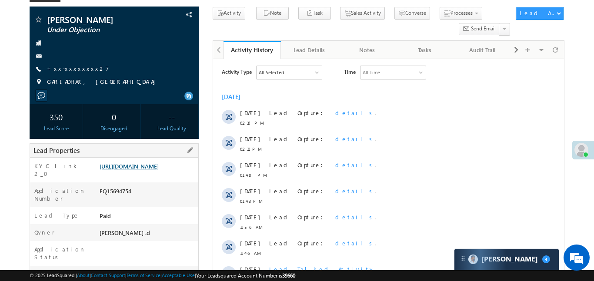
scroll to position [20, 0]
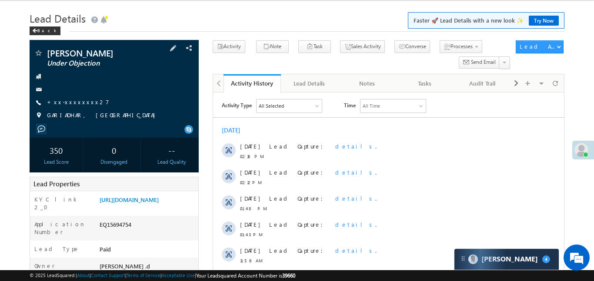
click at [74, 106] on span "+xx-xxxxxxxx27" at bounding box center [78, 102] width 62 height 9
click at [74, 104] on link "+xx-xxxxxxxx27" at bounding box center [78, 101] width 62 height 7
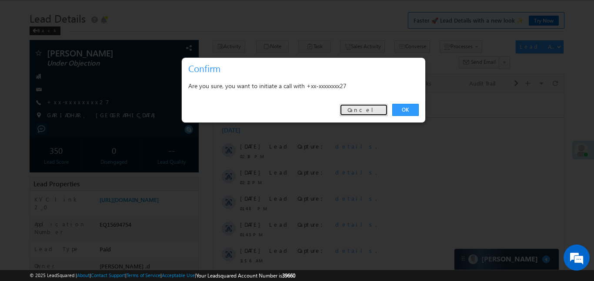
click at [360, 111] on link "Cancel" at bounding box center [363, 110] width 48 height 12
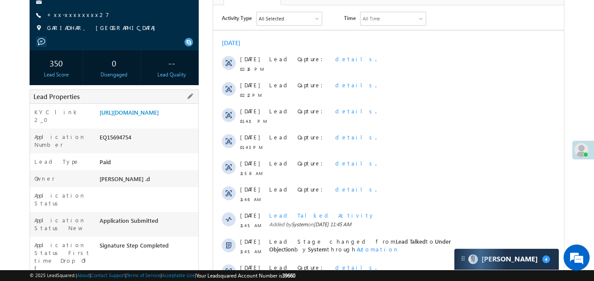
scroll to position [116, 0]
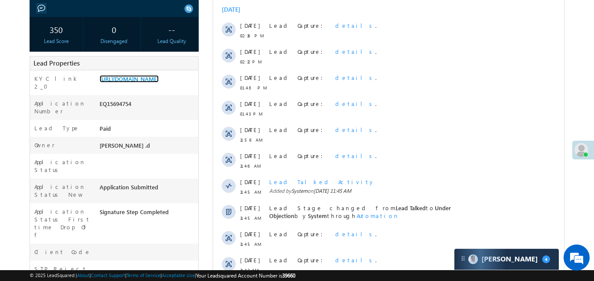
scroll to position [325, 0]
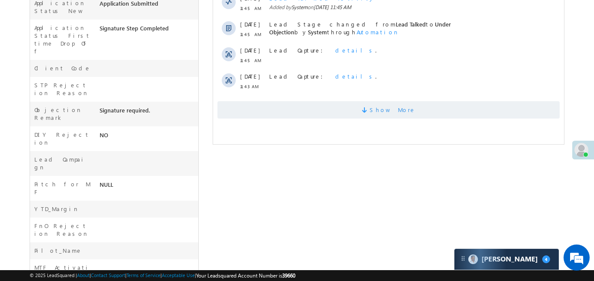
click at [385, 106] on span "Show More" at bounding box center [392, 109] width 46 height 17
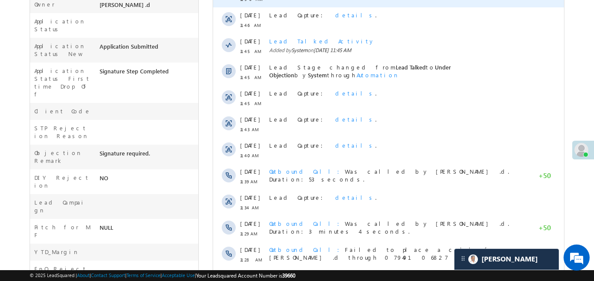
scroll to position [0, 0]
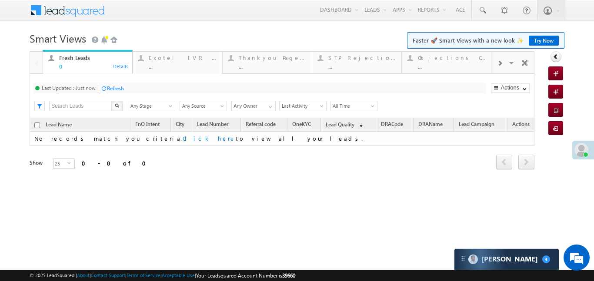
click at [494, 61] on div at bounding box center [499, 63] width 17 height 20
click at [493, 60] on div at bounding box center [499, 63] width 17 height 20
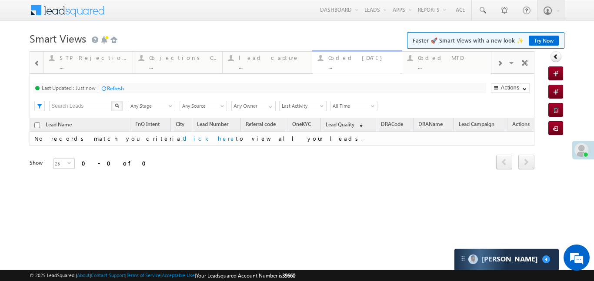
click at [355, 53] on div "Coded Today ..." at bounding box center [362, 61] width 68 height 17
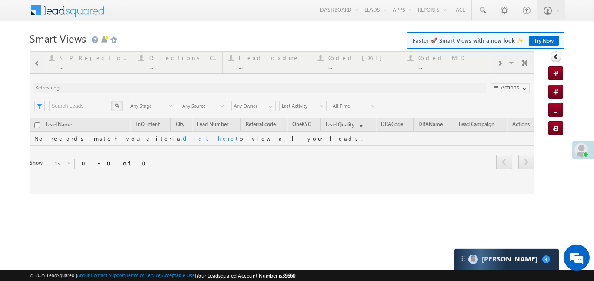
click at [355, 53] on div at bounding box center [282, 122] width 504 height 143
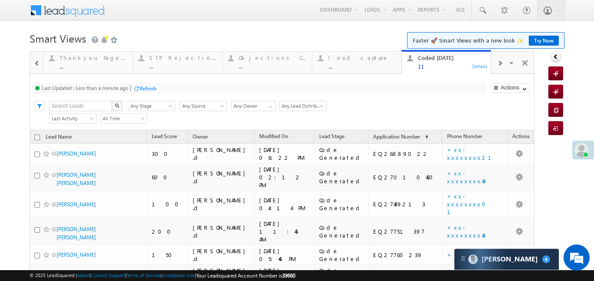
click at [40, 61] on span at bounding box center [37, 63] width 6 height 7
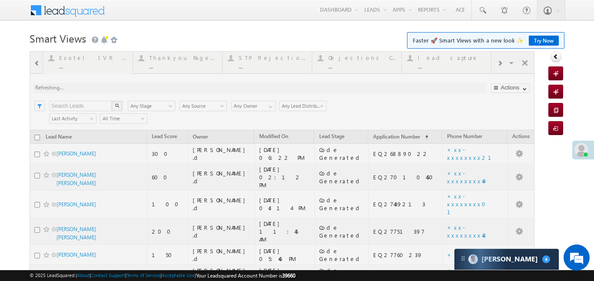
scroll to position [153, 0]
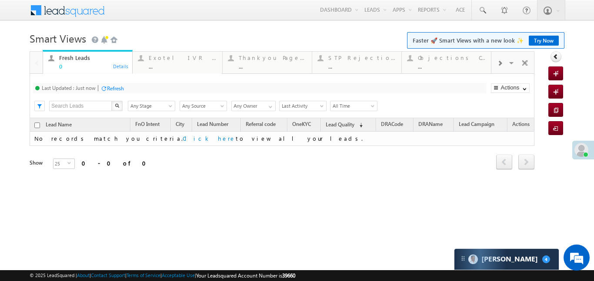
click at [506, 65] on div at bounding box center [499, 63] width 17 height 20
drag, startPoint x: 461, startPoint y: 64, endPoint x: 477, endPoint y: 77, distance: 20.7
click at [502, 57] on div at bounding box center [499, 63] width 17 height 20
click at [461, 62] on div "Coded Today ..." at bounding box center [452, 61] width 68 height 17
click at [500, 63] on span at bounding box center [499, 63] width 5 height 7
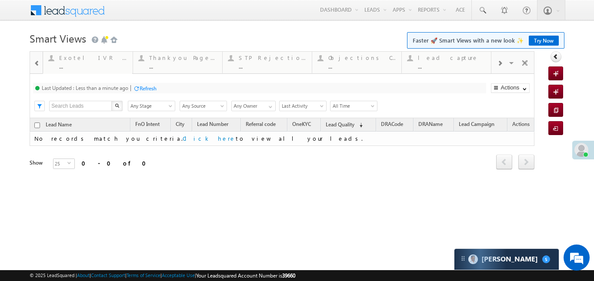
click at [497, 67] on div at bounding box center [499, 63] width 17 height 20
click at [420, 65] on div "..." at bounding box center [452, 66] width 68 height 7
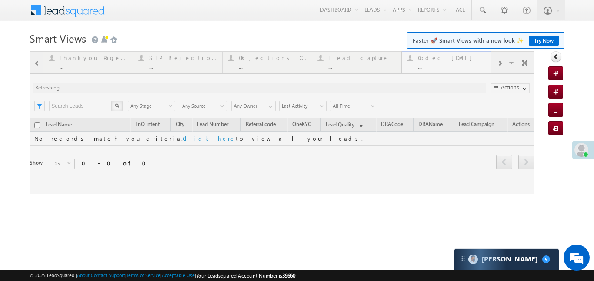
click at [420, 65] on div at bounding box center [282, 122] width 504 height 143
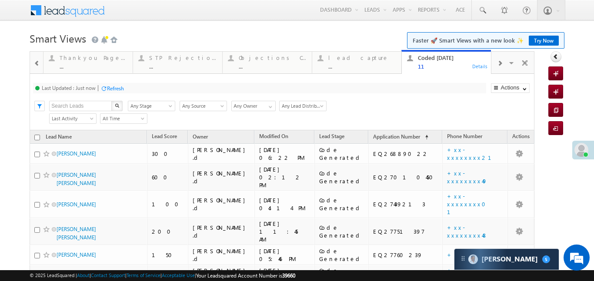
click at [494, 67] on div at bounding box center [499, 63] width 17 height 20
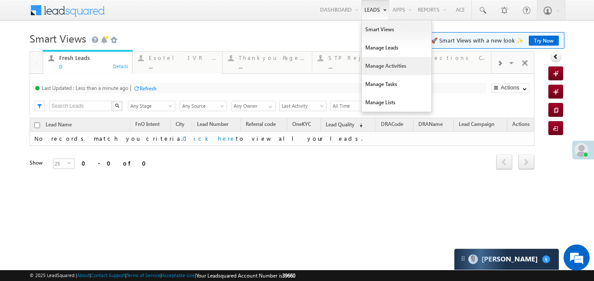
click at [381, 66] on link "Manage Activities" at bounding box center [396, 66] width 70 height 18
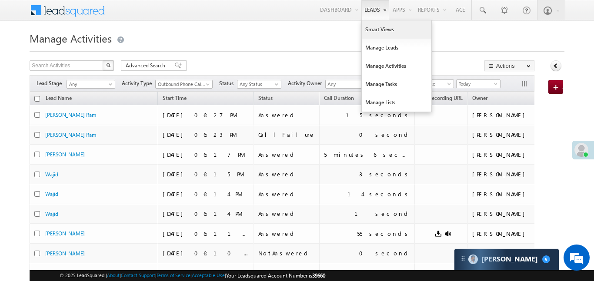
click at [369, 28] on link "Smart Views" at bounding box center [396, 29] width 70 height 18
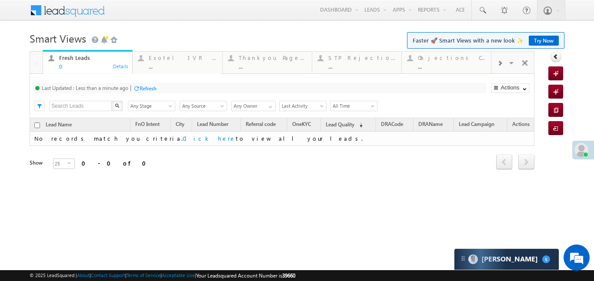
click at [504, 70] on div at bounding box center [499, 63] width 17 height 20
click at [498, 63] on span at bounding box center [499, 63] width 5 height 7
click at [454, 69] on div "..." at bounding box center [452, 66] width 68 height 7
click at [506, 66] on div at bounding box center [499, 63] width 17 height 20
click at [494, 64] on div at bounding box center [499, 63] width 17 height 20
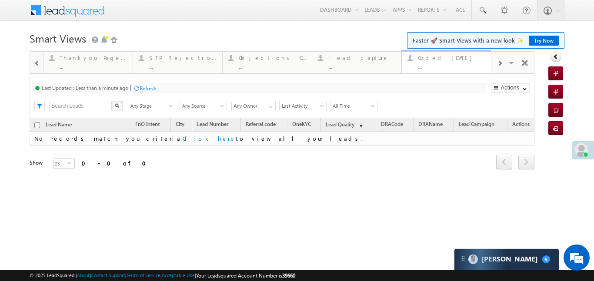
click at [465, 67] on div "..." at bounding box center [452, 66] width 68 height 7
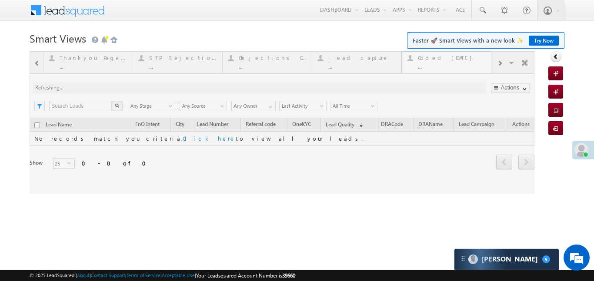
click at [465, 67] on div at bounding box center [282, 122] width 504 height 143
drag, startPoint x: 465, startPoint y: 67, endPoint x: 497, endPoint y: 0, distance: 74.4
click at [467, 64] on div at bounding box center [282, 122] width 504 height 143
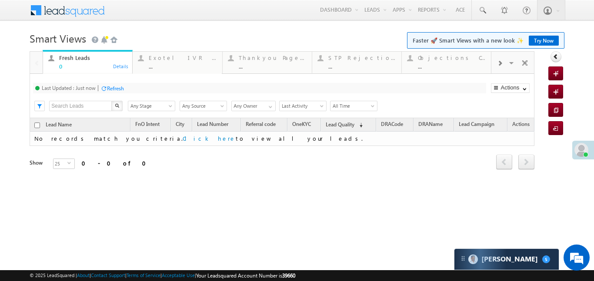
click at [498, 60] on span at bounding box center [499, 63] width 5 height 7
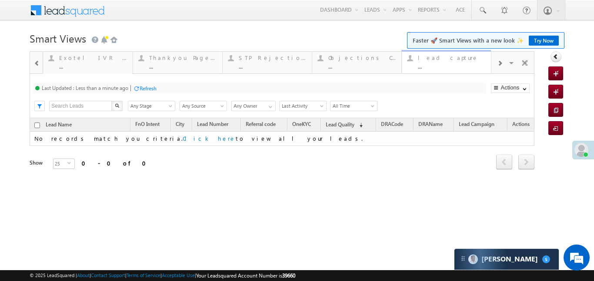
click at [448, 63] on div "..." at bounding box center [452, 66] width 68 height 7
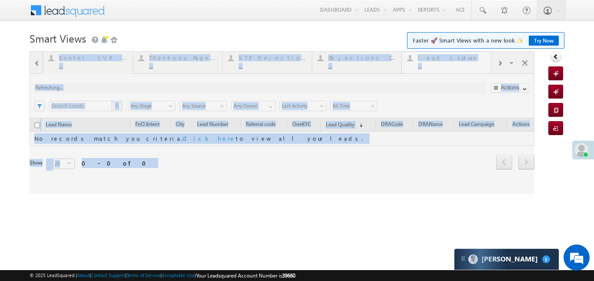
click at [448, 63] on div at bounding box center [282, 122] width 504 height 143
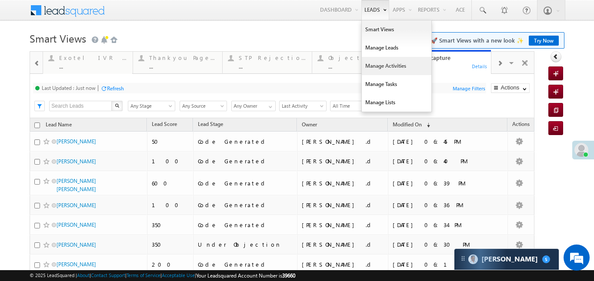
click at [383, 63] on link "Manage Activities" at bounding box center [396, 66] width 70 height 18
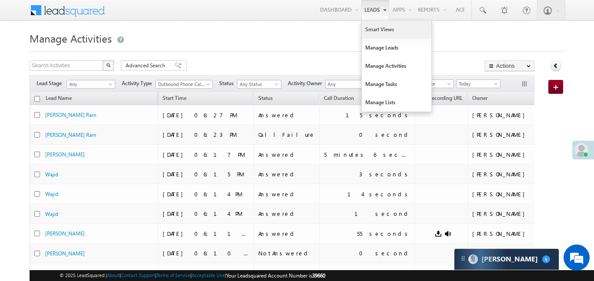
click at [379, 30] on link "Smart Views" at bounding box center [396, 29] width 70 height 18
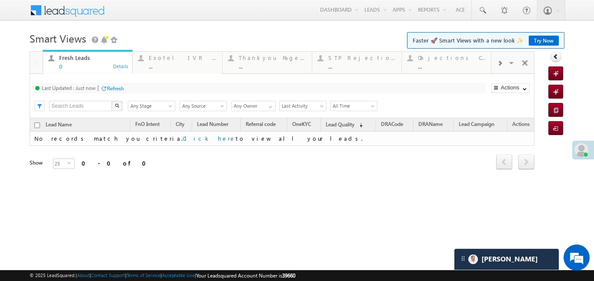
click at [498, 56] on div at bounding box center [499, 63] width 17 height 20
click at [505, 63] on div at bounding box center [499, 63] width 17 height 20
click at [460, 55] on div "Coded [DATE]" at bounding box center [452, 57] width 68 height 7
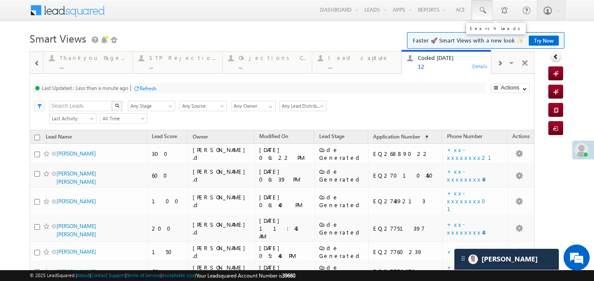
click at [478, 14] on span at bounding box center [482, 10] width 9 height 9
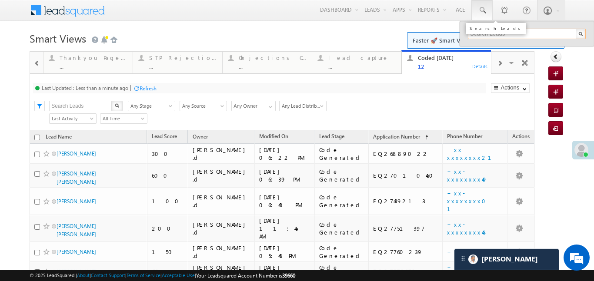
paste input "EQ27770766"
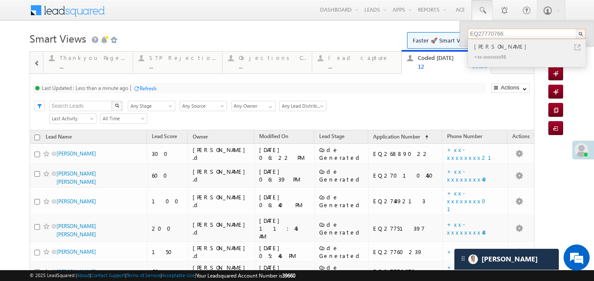
type input "EQ27770766"
click at [493, 48] on div "[PERSON_NAME]" at bounding box center [530, 47] width 116 height 10
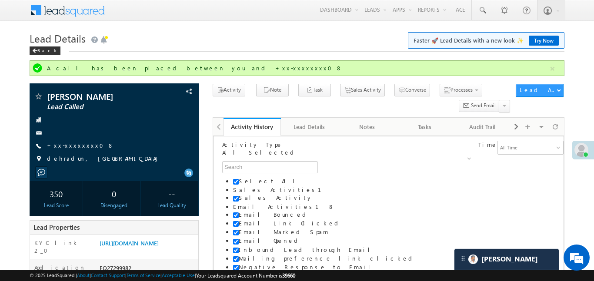
click at [0, 0] on link "Reports Home" at bounding box center [0, 0] width 0 height 0
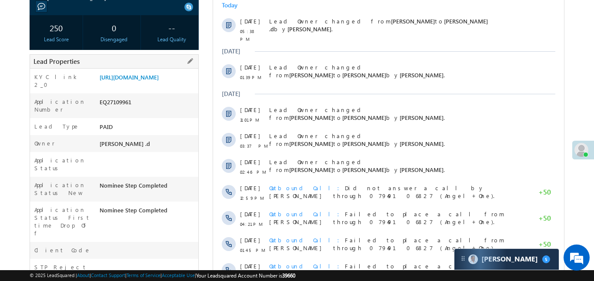
click at [155, 85] on div "https://angelbroking1-pk3em7sa.customui-test.leadsquared.com?leadId=ee370ce8-53…" at bounding box center [147, 79] width 101 height 12
click at [159, 81] on link "https://angelbroking1-pk3em7sa.customui-test.leadsquared.com?leadId=ee370ce8-53…" at bounding box center [128, 76] width 59 height 7
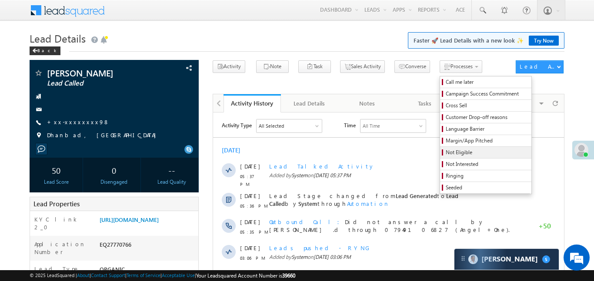
click at [445, 149] on span "Not Eligible" at bounding box center [486, 153] width 83 height 8
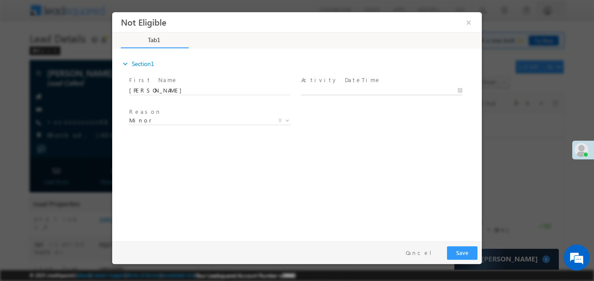
type input "26/08/25 6:58 PM"
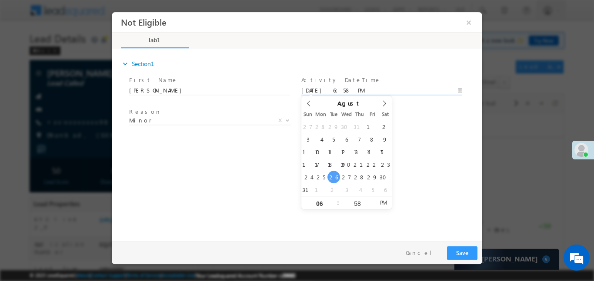
click at [340, 88] on input "26/08/25 6:58 PM" at bounding box center [381, 90] width 161 height 9
click at [466, 248] on button "Save" at bounding box center [462, 252] width 30 height 13
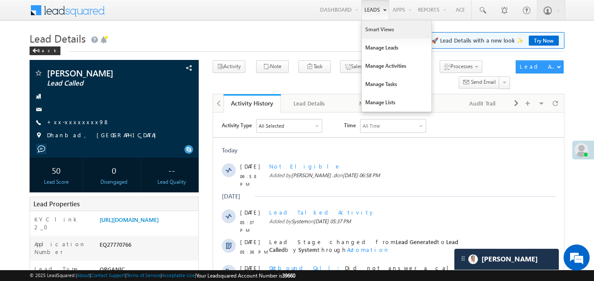
click at [376, 34] on link "Smart Views" at bounding box center [396, 29] width 70 height 18
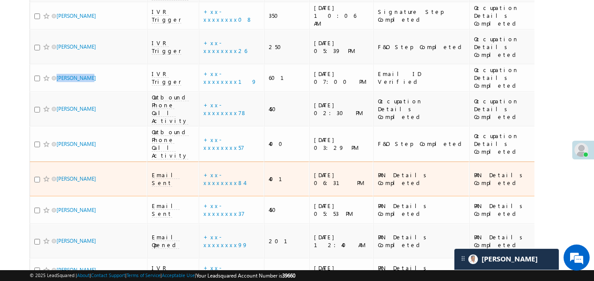
scroll to position [229, 0]
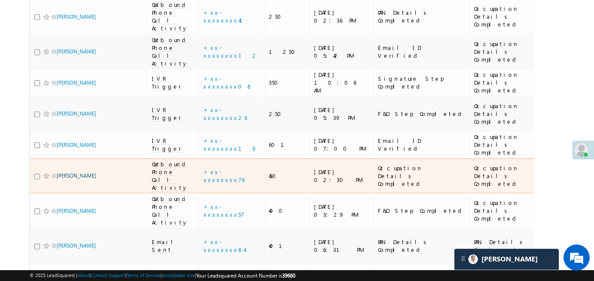
scroll to position [157, 0]
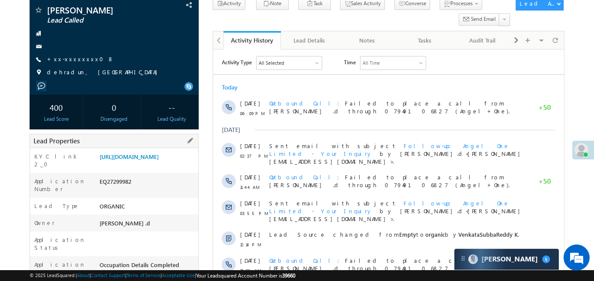
scroll to position [77, 0]
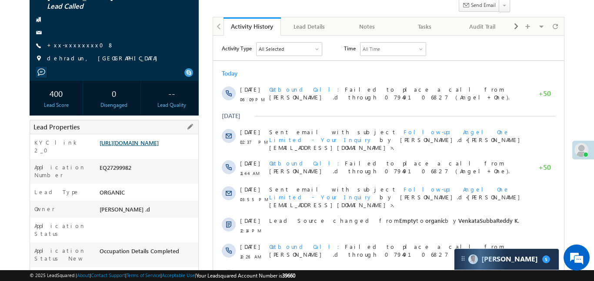
drag, startPoint x: 97, startPoint y: 143, endPoint x: 106, endPoint y: 153, distance: 13.5
click at [125, 151] on div "[URL][DOMAIN_NAME]" at bounding box center [147, 145] width 101 height 12
drag, startPoint x: 98, startPoint y: 143, endPoint x: 126, endPoint y: 166, distance: 36.2
click at [126, 151] on div "https://angelbroking1-pk3em7sa.customui-test.leadsquared.com?leadId=215cd5ff-a1…" at bounding box center [147, 145] width 101 height 12
copy link "https://angelbroking1-pk3em7sa.customui-test.leadsquared.com?leadId=215cd5ff-a1…"
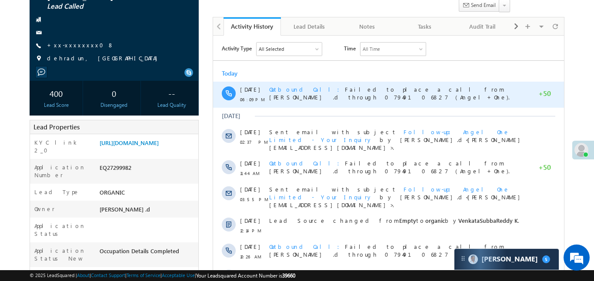
scroll to position [0, 0]
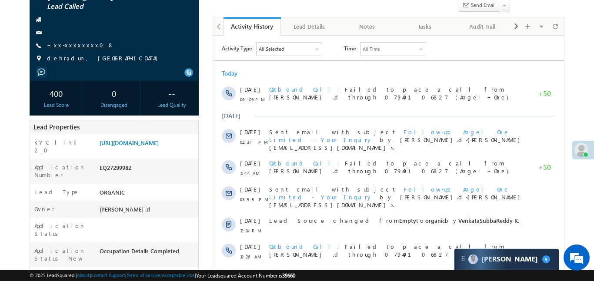
click at [66, 41] on link "+xx-xxxxxxxx08" at bounding box center [80, 44] width 67 height 7
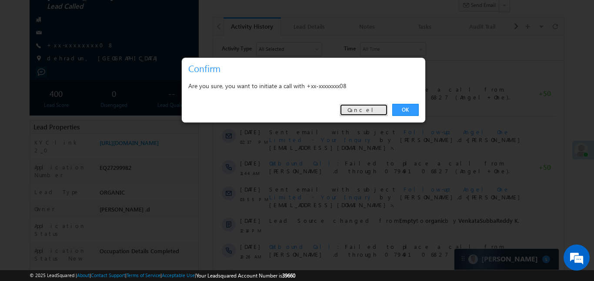
click at [367, 109] on link "Cancel" at bounding box center [363, 110] width 48 height 12
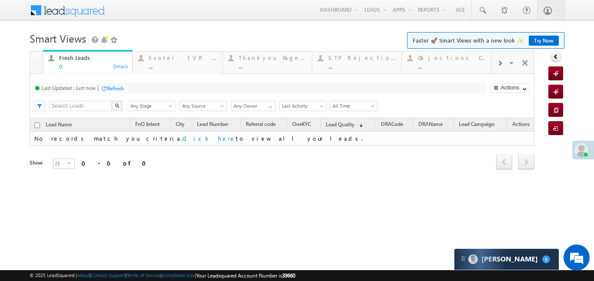
click at [497, 64] on span at bounding box center [499, 63] width 5 height 7
click at [501, 63] on span at bounding box center [499, 63] width 5 height 7
click at [472, 66] on div "..." at bounding box center [452, 66] width 68 height 7
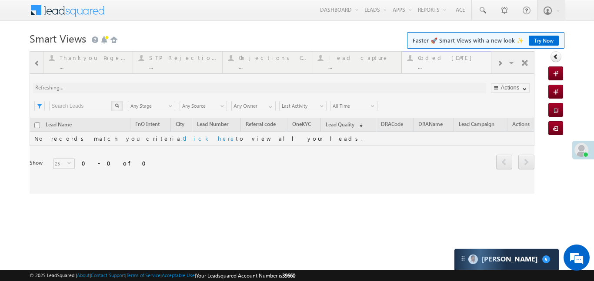
click at [472, 66] on div at bounding box center [282, 122] width 504 height 143
drag, startPoint x: 472, startPoint y: 66, endPoint x: 485, endPoint y: 4, distance: 63.0
click at [472, 64] on div at bounding box center [282, 122] width 504 height 143
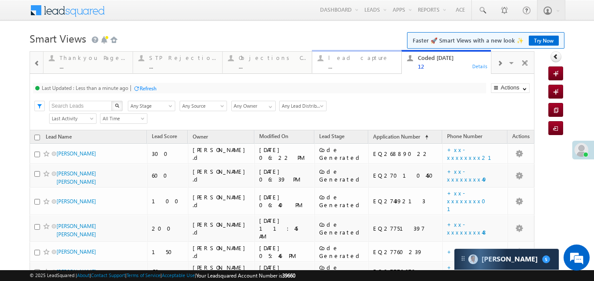
click at [371, 68] on div "..." at bounding box center [362, 66] width 68 height 7
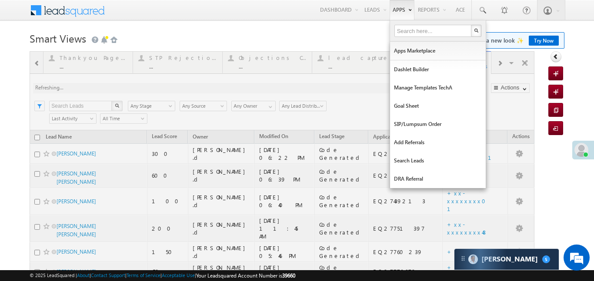
click at [371, 68] on div at bounding box center [282, 257] width 504 height 412
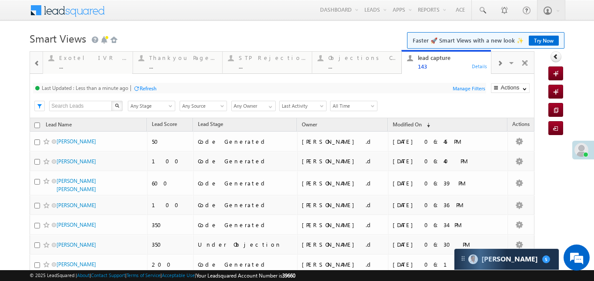
click at [39, 54] on div at bounding box center [36, 63] width 11 height 20
click at [39, 54] on div at bounding box center [36, 62] width 13 height 21
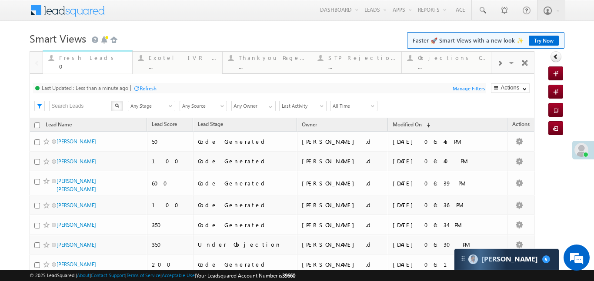
click at [101, 63] on div "0" at bounding box center [93, 66] width 68 height 7
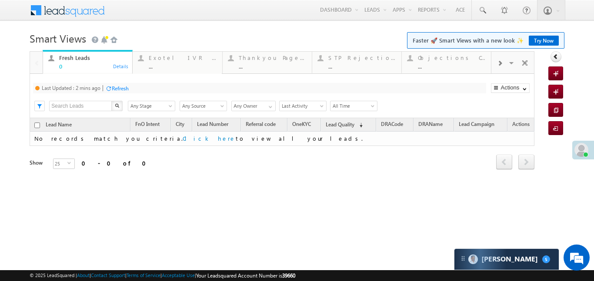
click at [101, 63] on div "0" at bounding box center [93, 66] width 68 height 7
click at [485, 9] on span at bounding box center [482, 10] width 9 height 9
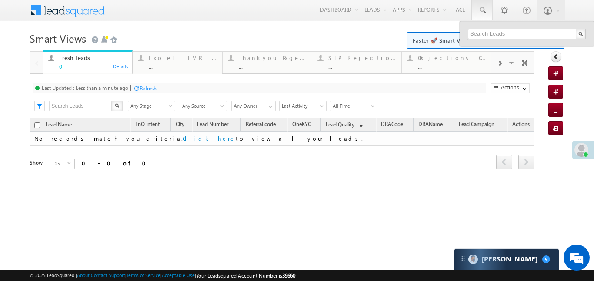
click at [500, 60] on span at bounding box center [499, 63] width 5 height 7
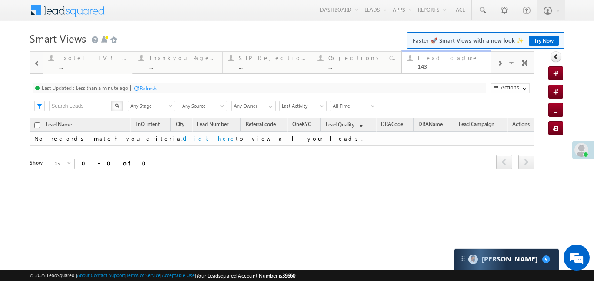
click at [447, 66] on div "143" at bounding box center [452, 66] width 68 height 7
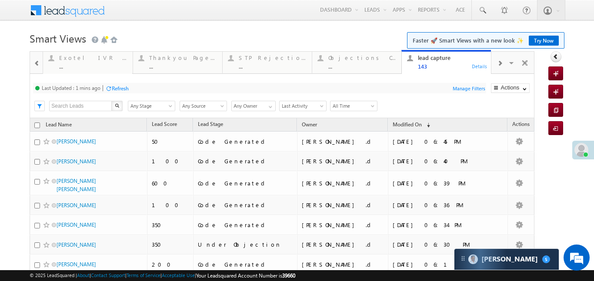
click at [497, 62] on span at bounding box center [499, 63] width 5 height 7
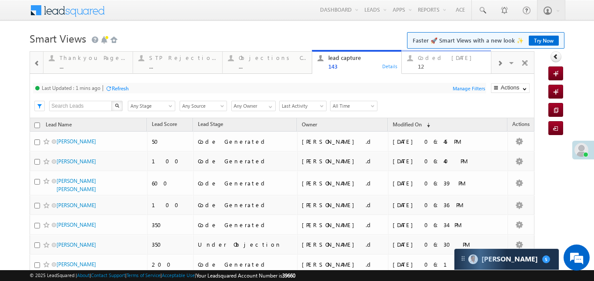
click at [442, 66] on div "12" at bounding box center [452, 66] width 68 height 7
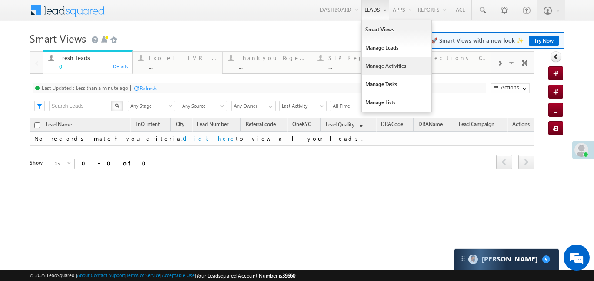
click at [385, 69] on link "Manage Activities" at bounding box center [396, 66] width 70 height 18
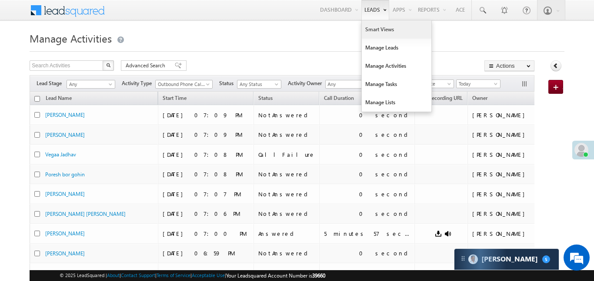
click at [381, 31] on link "Smart Views" at bounding box center [396, 29] width 70 height 18
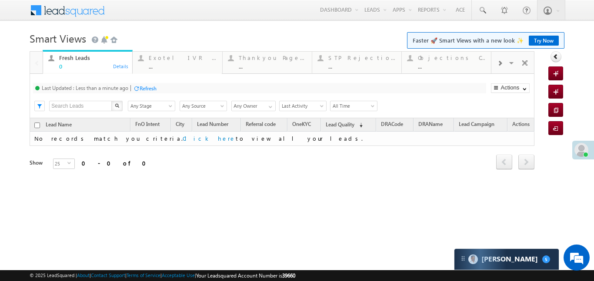
click at [501, 63] on span at bounding box center [499, 63] width 5 height 7
click at [497, 66] on span at bounding box center [499, 63] width 5 height 7
click at [455, 61] on div "Coded [DATE]" at bounding box center [452, 57] width 68 height 7
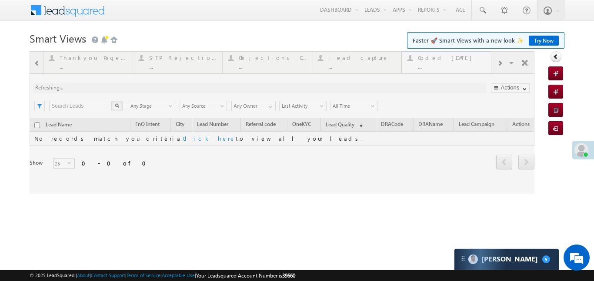
click at [455, 61] on div at bounding box center [282, 122] width 504 height 143
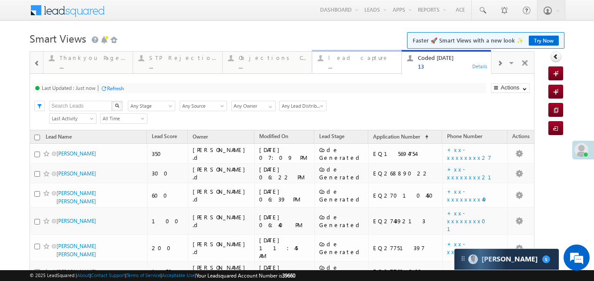
click at [357, 64] on div "..." at bounding box center [362, 66] width 68 height 7
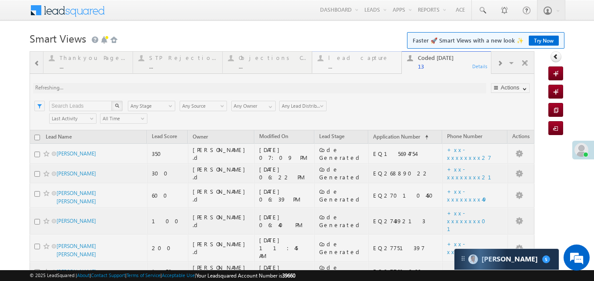
click at [357, 64] on div at bounding box center [282, 270] width 504 height 439
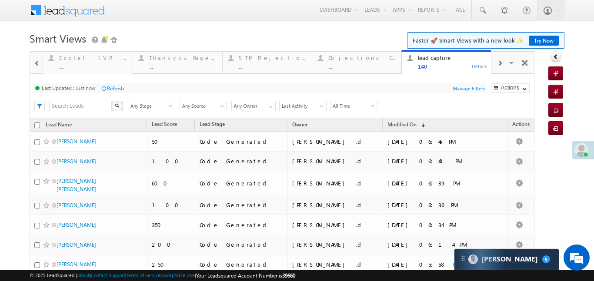
click at [502, 68] on div at bounding box center [499, 63] width 17 height 20
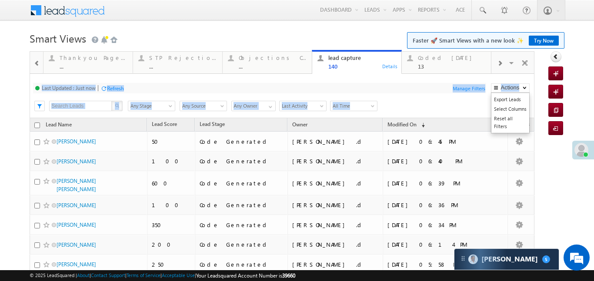
drag, startPoint x: 512, startPoint y: 64, endPoint x: 526, endPoint y: 86, distance: 26.2
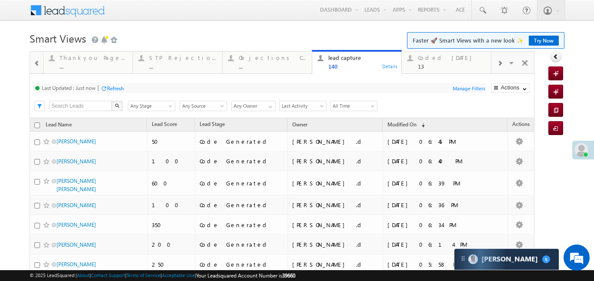
click at [498, 64] on span at bounding box center [499, 63] width 5 height 7
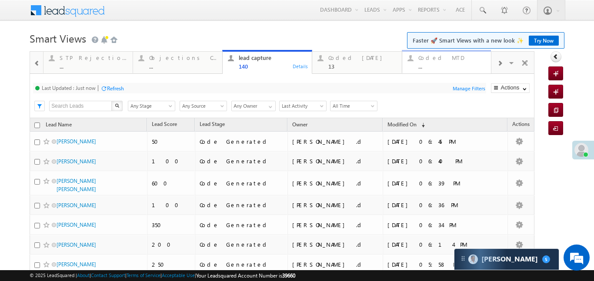
click at [455, 61] on div "Coded MTD" at bounding box center [452, 57] width 68 height 7
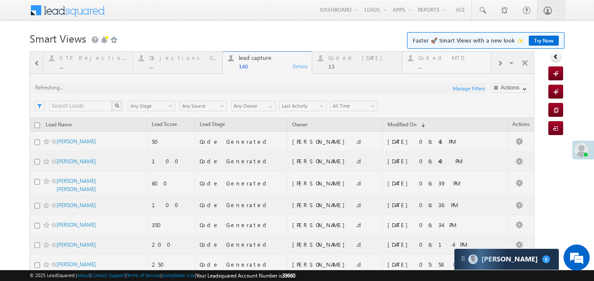
drag, startPoint x: 455, startPoint y: 61, endPoint x: 454, endPoint y: 4, distance: 56.9
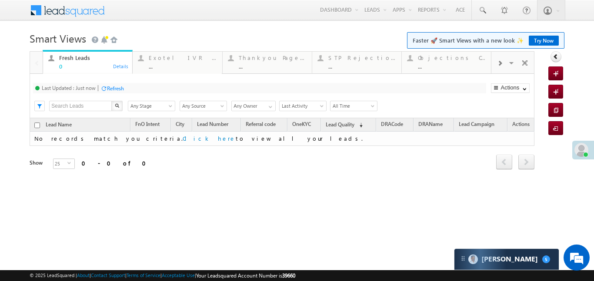
click at [504, 69] on div at bounding box center [499, 63] width 17 height 20
click at [496, 70] on div at bounding box center [499, 63] width 17 height 20
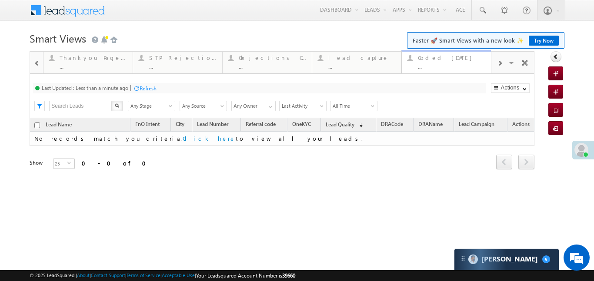
click at [454, 64] on div "..." at bounding box center [452, 66] width 68 height 7
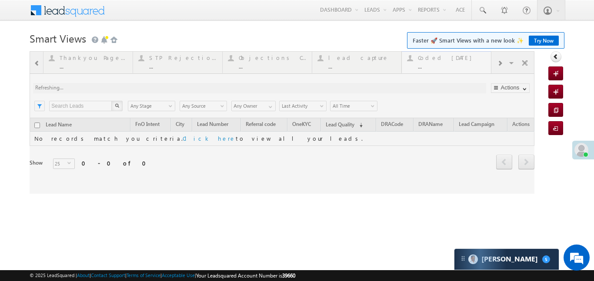
click at [454, 64] on div at bounding box center [282, 122] width 504 height 143
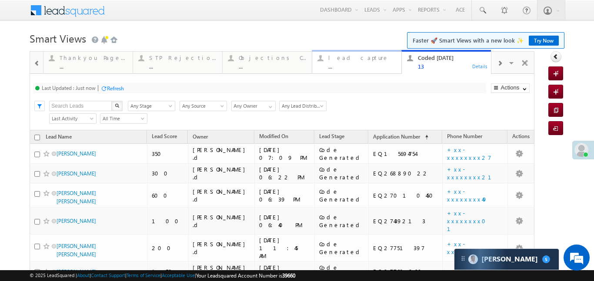
click at [376, 58] on div "lead capture" at bounding box center [362, 57] width 68 height 7
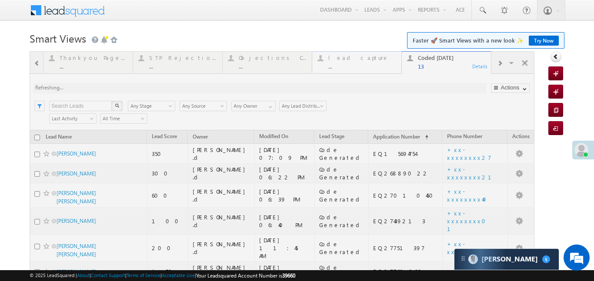
click at [376, 58] on div at bounding box center [282, 270] width 504 height 439
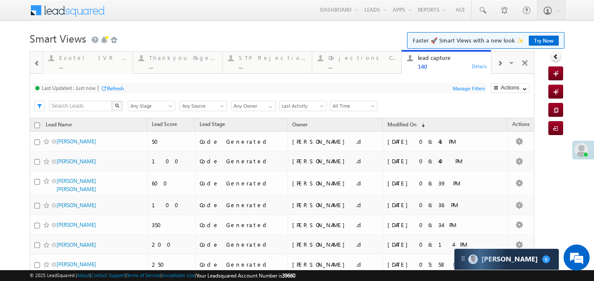
click at [39, 65] on span at bounding box center [37, 63] width 6 height 7
click at [39, 65] on div at bounding box center [36, 62] width 13 height 21
click at [50, 61] on div at bounding box center [51, 58] width 11 height 11
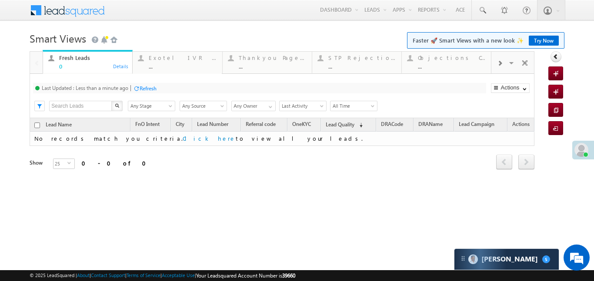
click at [504, 68] on div at bounding box center [499, 63] width 17 height 20
click at [497, 68] on div at bounding box center [499, 63] width 17 height 20
click at [460, 67] on div "..." at bounding box center [452, 66] width 68 height 7
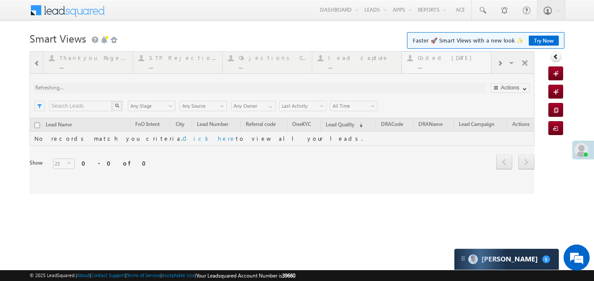
click at [460, 67] on div at bounding box center [282, 122] width 504 height 143
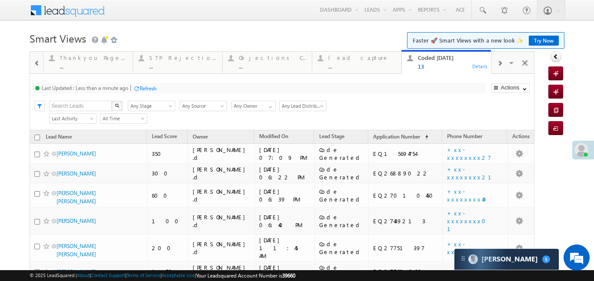
click at [32, 68] on div at bounding box center [36, 63] width 11 height 20
click at [32, 68] on div at bounding box center [36, 62] width 13 height 21
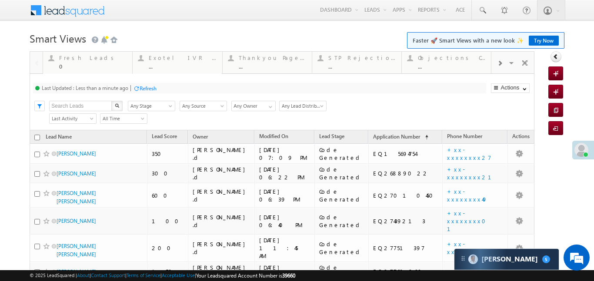
click at [41, 68] on div at bounding box center [36, 62] width 13 height 21
click at [68, 70] on link "Fresh Leads 0 Details" at bounding box center [88, 61] width 90 height 23
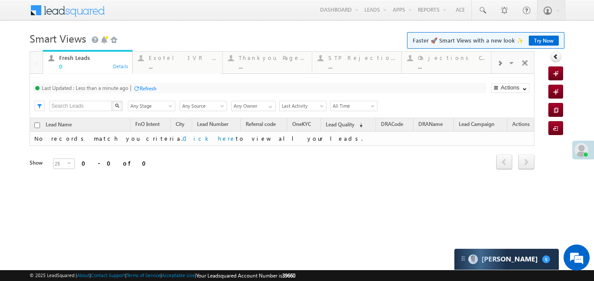
click at [68, 70] on link "Fresh Leads 0 Details" at bounding box center [88, 62] width 90 height 24
click at [494, 63] on div at bounding box center [499, 63] width 17 height 20
click at [500, 64] on span at bounding box center [499, 63] width 5 height 7
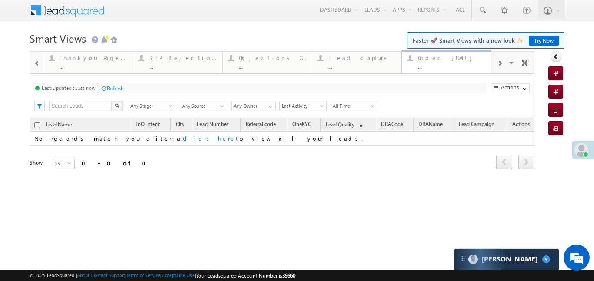
click at [456, 64] on div "..." at bounding box center [452, 66] width 68 height 7
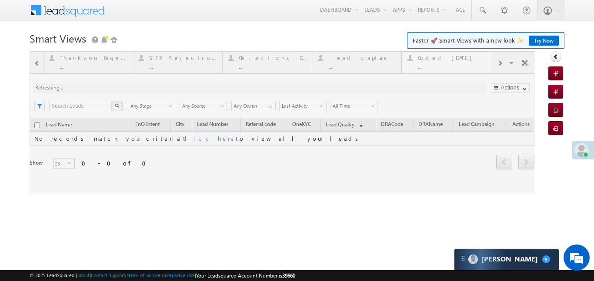
click at [456, 64] on div at bounding box center [282, 122] width 504 height 143
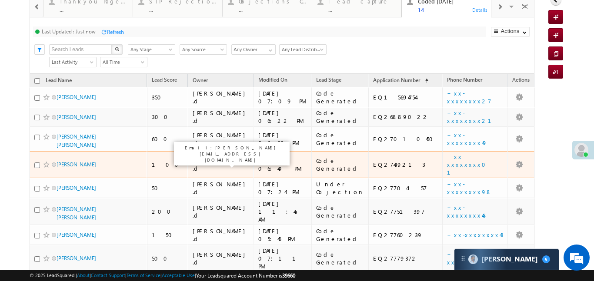
scroll to position [66, 0]
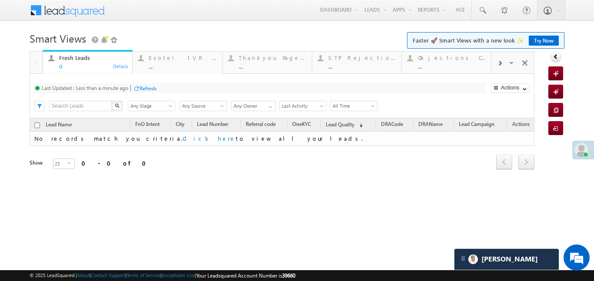
click at [493, 64] on div at bounding box center [499, 63] width 17 height 20
click at [495, 67] on div at bounding box center [499, 63] width 17 height 20
click at [445, 61] on div "Coded [DATE] ..." at bounding box center [452, 61] width 68 height 17
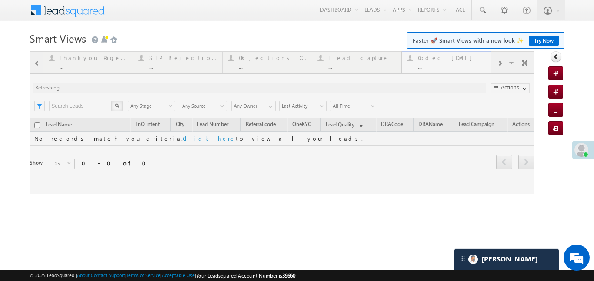
click at [445, 61] on div at bounding box center [282, 122] width 504 height 143
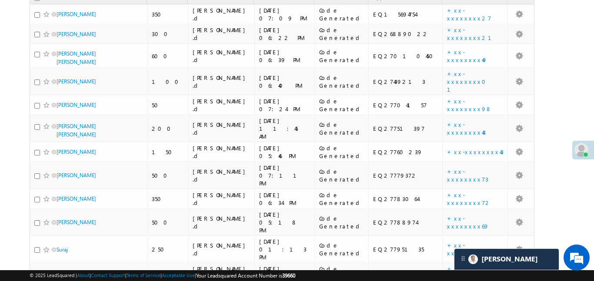
scroll to position [22, 0]
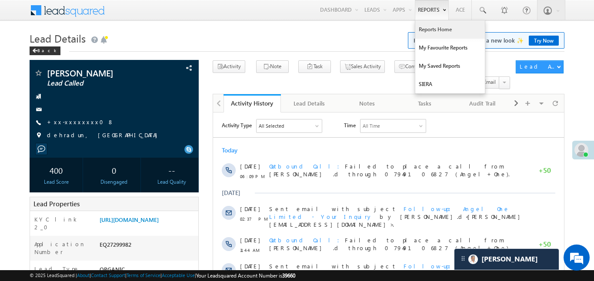
click at [438, 37] on link "Reports Home" at bounding box center [450, 29] width 70 height 18
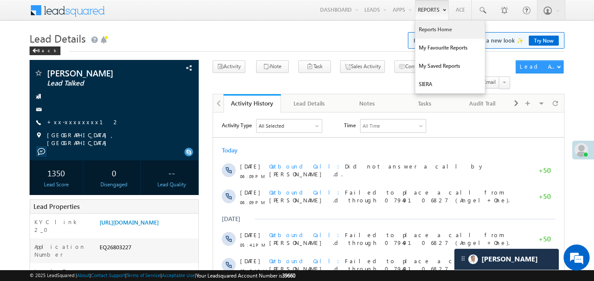
click at [434, 33] on link "Reports Home" at bounding box center [450, 29] width 70 height 18
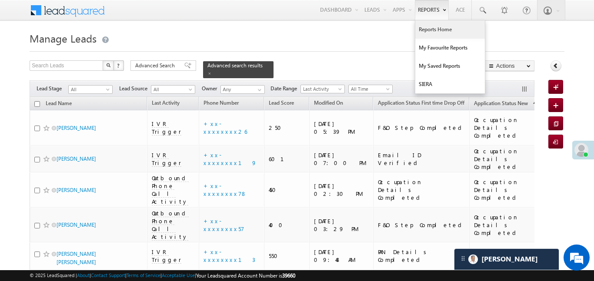
click at [432, 29] on link "Reports Home" at bounding box center [450, 29] width 70 height 18
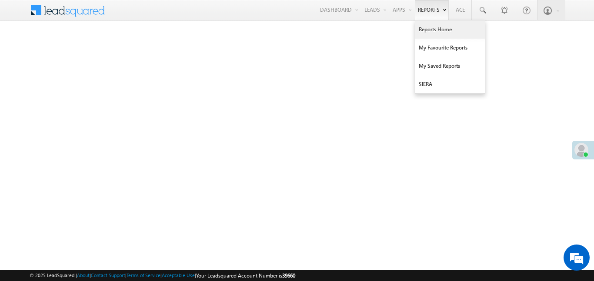
click at [445, 27] on link "Reports Home" at bounding box center [450, 29] width 70 height 18
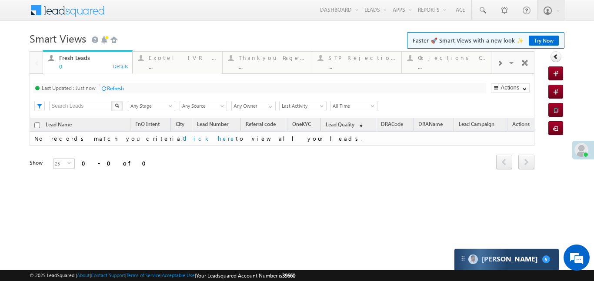
click at [487, 255] on div "Carter 5" at bounding box center [506, 259] width 104 height 21
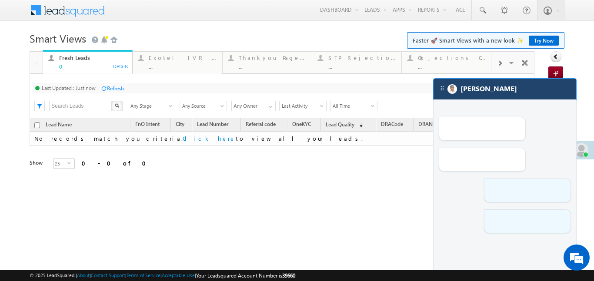
click at [491, 93] on div "[PERSON_NAME]" at bounding box center [504, 89] width 143 height 21
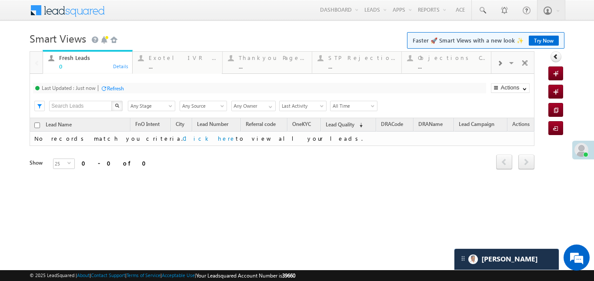
scroll to position [3474, 0]
click at [503, 56] on div at bounding box center [499, 63] width 17 height 20
click at [467, 59] on div "Coded Today" at bounding box center [452, 57] width 68 height 7
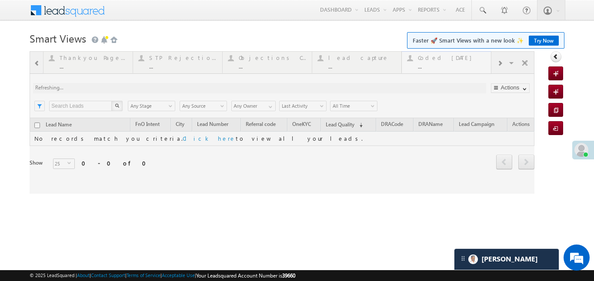
click at [467, 59] on div at bounding box center [282, 122] width 504 height 143
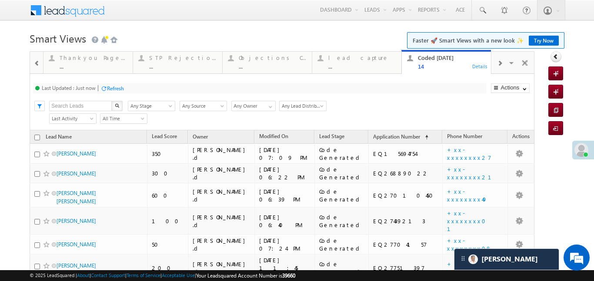
scroll to position [0, 0]
click at [506, 66] on div at bounding box center [499, 63] width 17 height 20
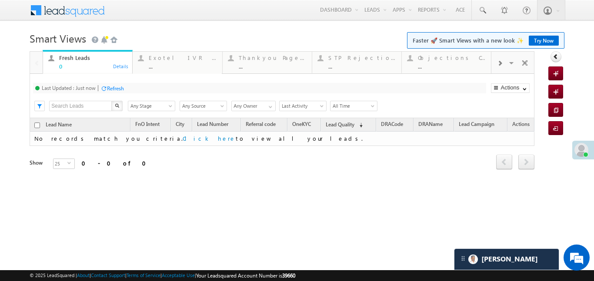
click at [500, 68] on div at bounding box center [499, 63] width 17 height 20
click at [500, 65] on span at bounding box center [499, 63] width 5 height 7
click at [460, 58] on div "Coded [DATE]" at bounding box center [452, 57] width 68 height 7
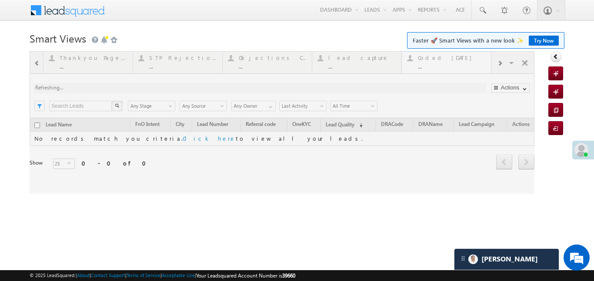
click at [460, 58] on div at bounding box center [282, 122] width 504 height 143
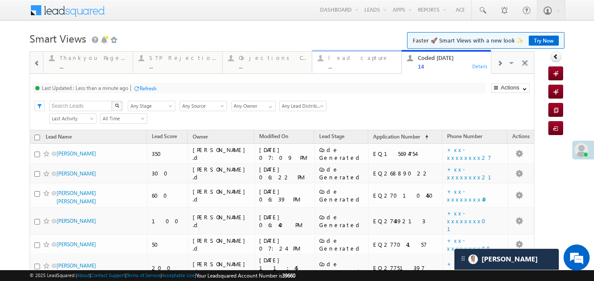
click at [368, 67] on div "..." at bounding box center [362, 66] width 68 height 7
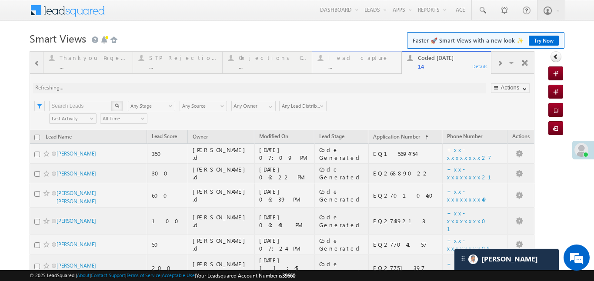
click at [368, 67] on div at bounding box center [282, 280] width 504 height 459
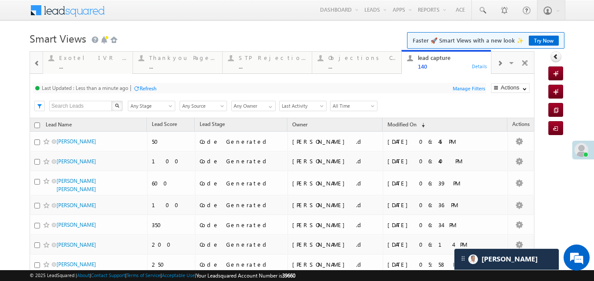
click at [33, 61] on div at bounding box center [36, 63] width 11 height 20
click at [33, 61] on div at bounding box center [36, 62] width 13 height 21
click at [102, 61] on div "Fresh Leads" at bounding box center [93, 57] width 68 height 7
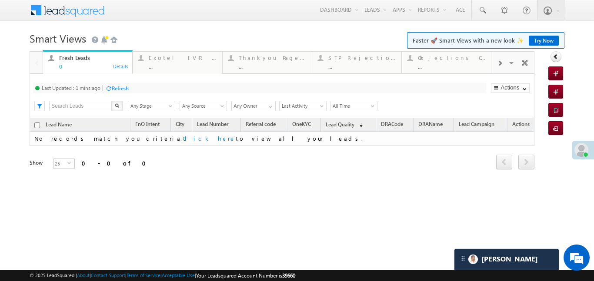
click at [102, 61] on div "Fresh Leads" at bounding box center [93, 57] width 68 height 7
click at [503, 63] on div at bounding box center [499, 63] width 17 height 20
click at [37, 63] on span at bounding box center [37, 63] width 6 height 7
click at [37, 63] on div at bounding box center [36, 62] width 13 height 21
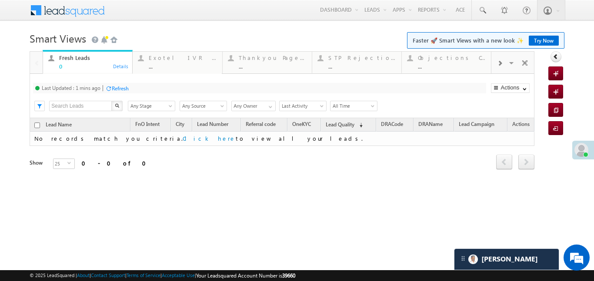
click at [37, 63] on div at bounding box center [36, 62] width 13 height 21
click at [499, 64] on span at bounding box center [499, 63] width 5 height 7
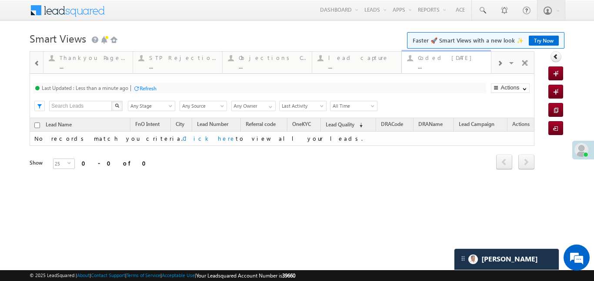
click at [450, 66] on div "..." at bounding box center [452, 66] width 68 height 7
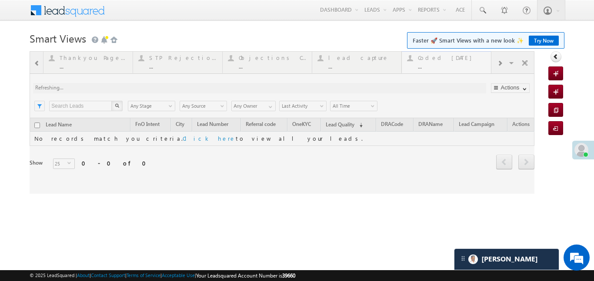
click at [450, 66] on div at bounding box center [282, 122] width 504 height 143
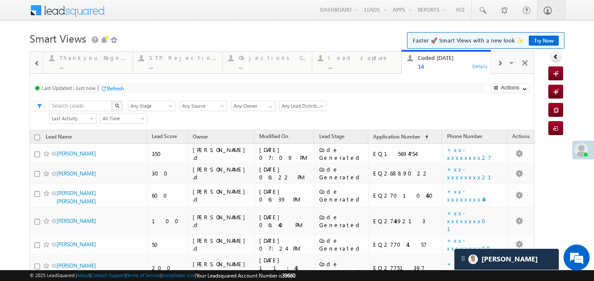
click at [35, 61] on span at bounding box center [37, 63] width 6 height 7
click at [35, 61] on div at bounding box center [36, 62] width 13 height 21
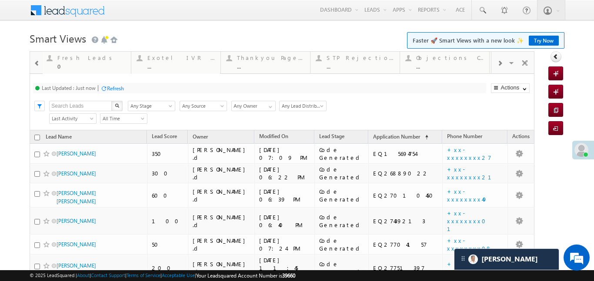
click at [35, 61] on div at bounding box center [36, 62] width 13 height 21
click at [78, 61] on div "Fresh Leads 0" at bounding box center [93, 61] width 68 height 17
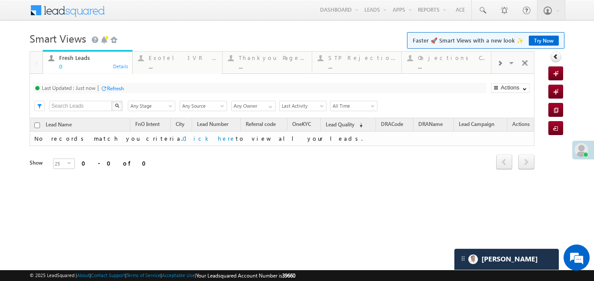
click at [78, 61] on div "Fresh Leads 0" at bounding box center [93, 61] width 68 height 17
click at [485, 14] on span at bounding box center [482, 10] width 9 height 9
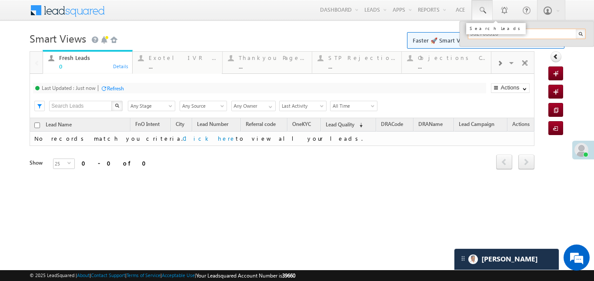
type input "9327055103"
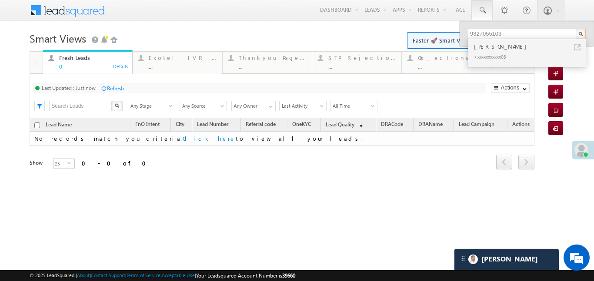
drag, startPoint x: 511, startPoint y: 35, endPoint x: 467, endPoint y: 35, distance: 43.4
click input "9327055103"
type input "9814965788"
click h1 "Smart Views Getting Started Faster 🚀 Smart Views with a new look ✨ Try Now"
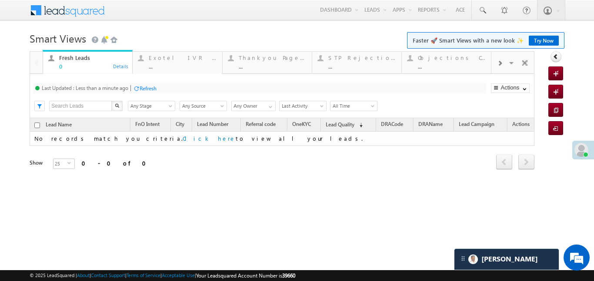
click div
click div "..."
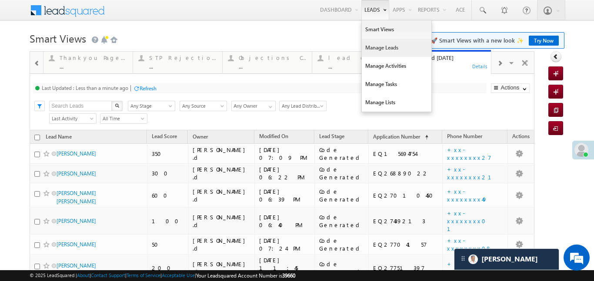
click link "Manage Leads"
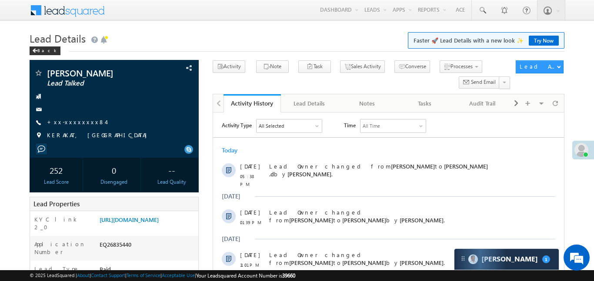
scroll to position [4356, 0]
click at [486, 8] on link at bounding box center [481, 10] width 21 height 20
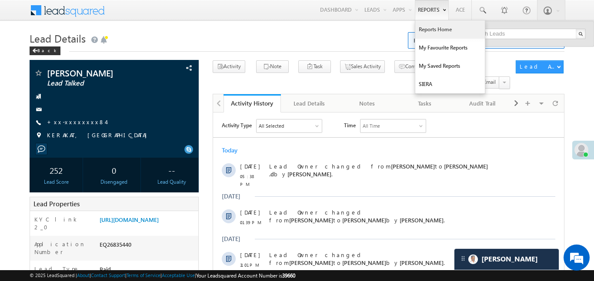
click at [444, 33] on link "Reports Home" at bounding box center [450, 29] width 70 height 18
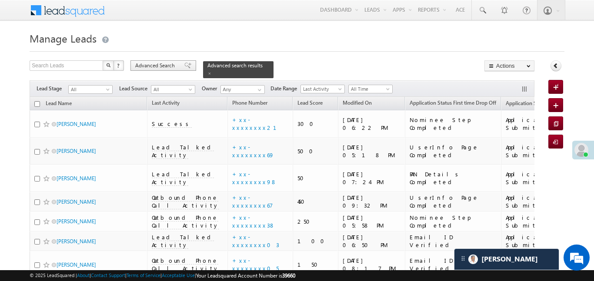
click at [172, 67] on span "Advanced Search" at bounding box center [156, 66] width 42 height 8
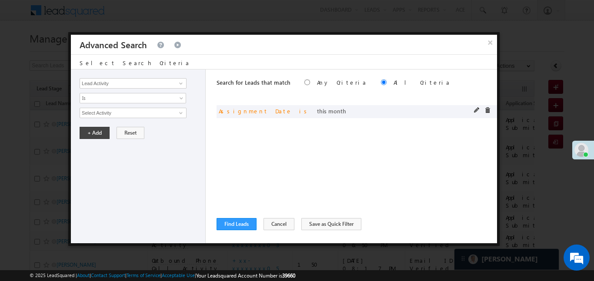
click at [478, 109] on span at bounding box center [477, 110] width 6 height 6
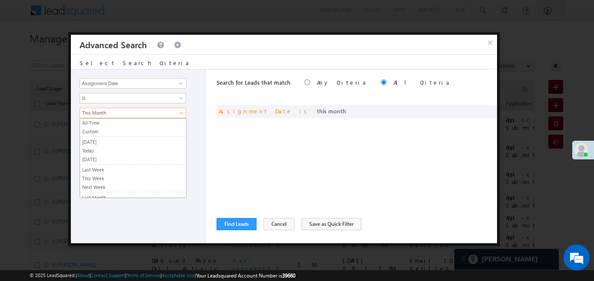
click at [116, 111] on span "This Month" at bounding box center [127, 113] width 94 height 8
click at [109, 153] on link "Today" at bounding box center [133, 151] width 106 height 8
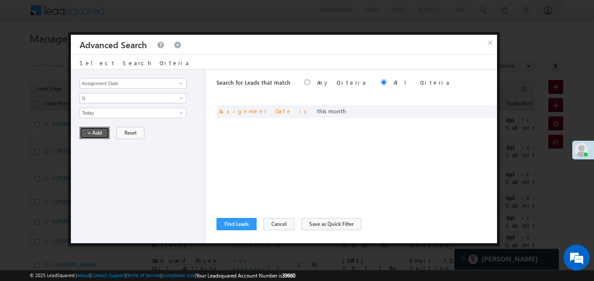
click at [96, 132] on button "+ Add" at bounding box center [95, 133] width 30 height 12
click at [239, 227] on button "Find Leads" at bounding box center [236, 224] width 40 height 12
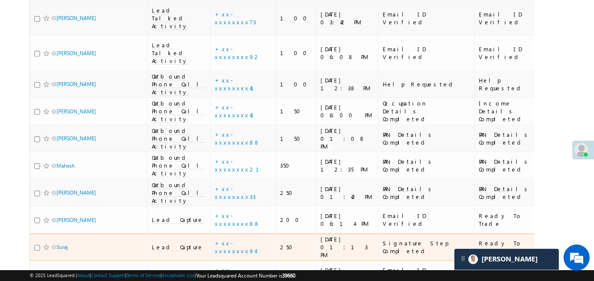
scroll to position [735, 0]
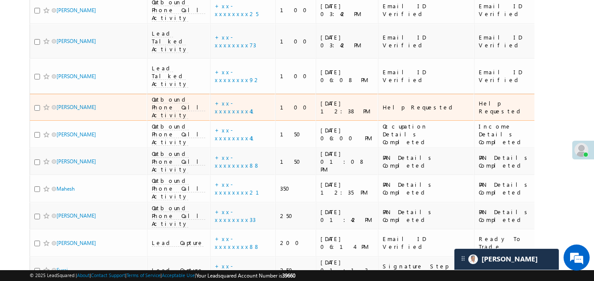
click at [210, 94] on td "+xx-xxxxxxxx41" at bounding box center [242, 107] width 65 height 27
click at [215, 99] on link "+xx-xxxxxxxx41" at bounding box center [240, 106] width 50 height 15
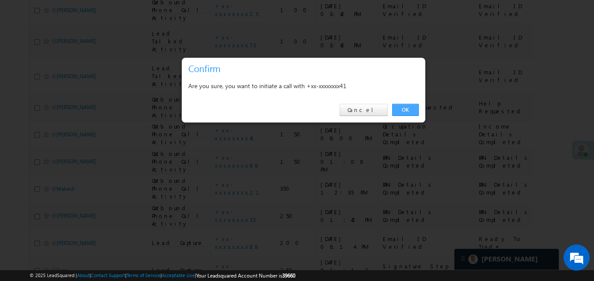
drag, startPoint x: 397, startPoint y: 102, endPoint x: 401, endPoint y: 106, distance: 4.9
click at [397, 103] on div "OK Cancel" at bounding box center [303, 110] width 243 height 25
click at [401, 106] on link "OK" at bounding box center [405, 110] width 27 height 12
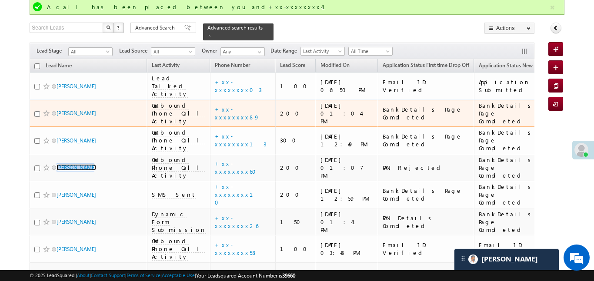
scroll to position [68, 0]
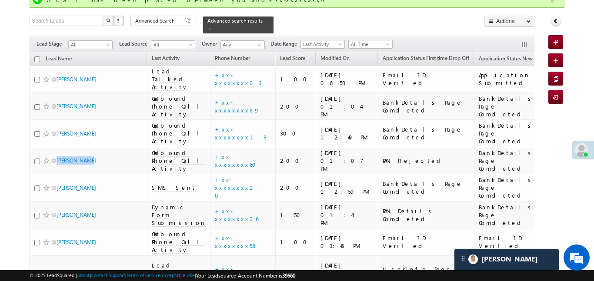
click at [554, 2] on button "button" at bounding box center [552, 0] width 11 height 11
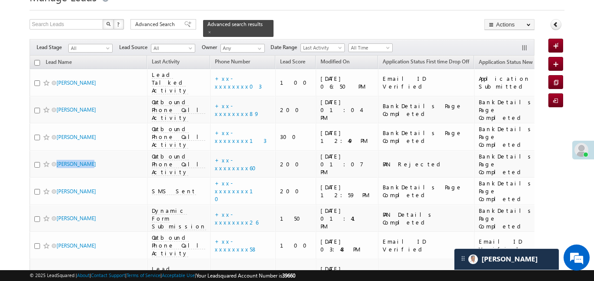
scroll to position [0, 0]
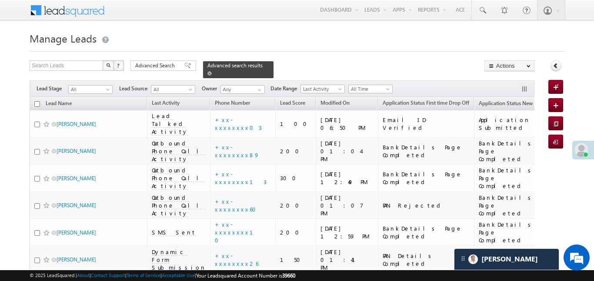
click at [212, 71] on span at bounding box center [209, 73] width 4 height 4
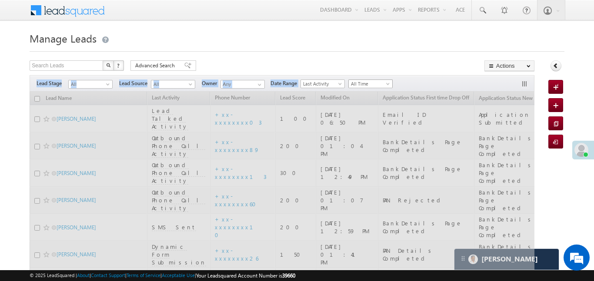
click at [365, 78] on div "Filters Lead Stage All All Lead Source All All Owner Any Any Date Range Go maxd…" at bounding box center [282, 83] width 504 height 17
click at [364, 86] on span "All Time" at bounding box center [368, 84] width 41 height 8
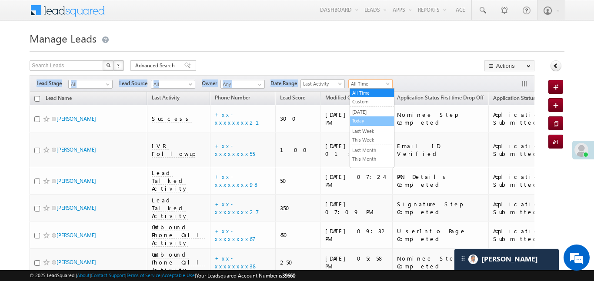
click at [378, 120] on link "Today" at bounding box center [372, 121] width 44 height 8
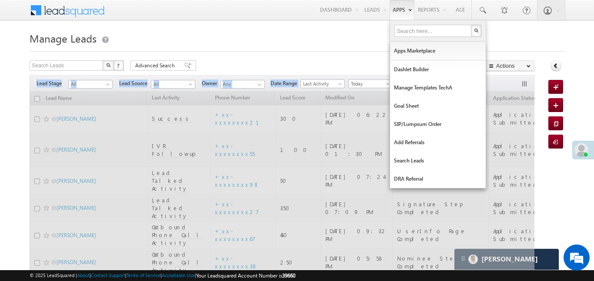
click at [359, 41] on h1 "Manage Leads" at bounding box center [297, 37] width 534 height 17
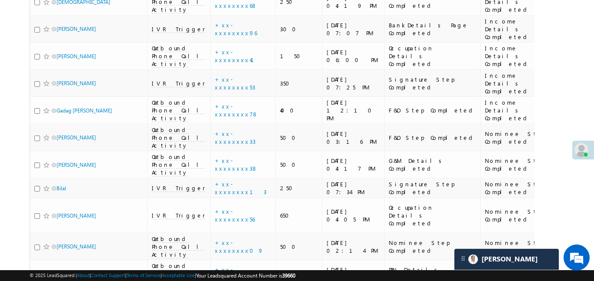
scroll to position [3774, 0]
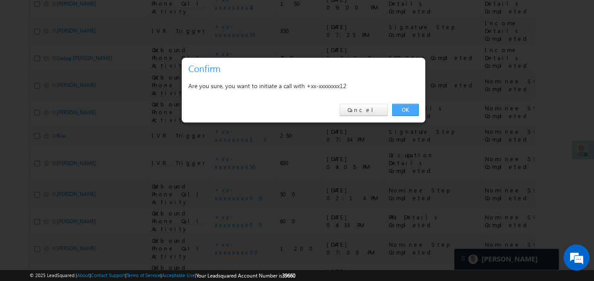
click at [407, 104] on link "OK" at bounding box center [405, 110] width 27 height 12
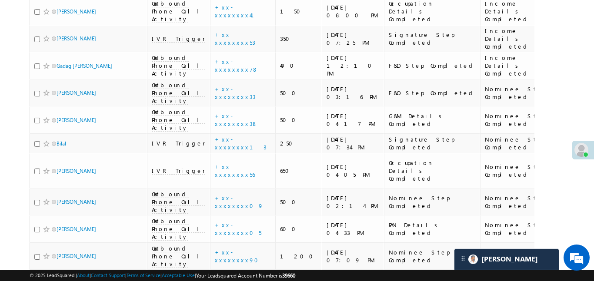
scroll to position [3789, 0]
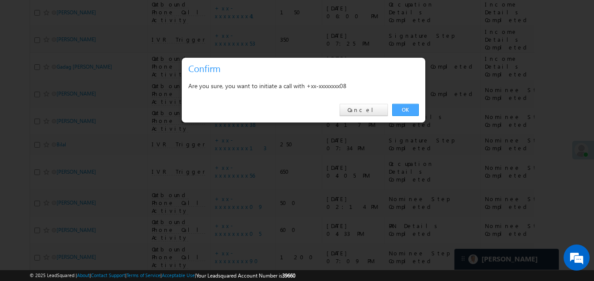
click at [411, 110] on link "OK" at bounding box center [405, 110] width 27 height 12
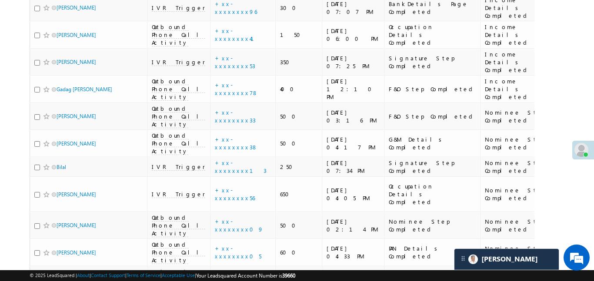
scroll to position [3756, 0]
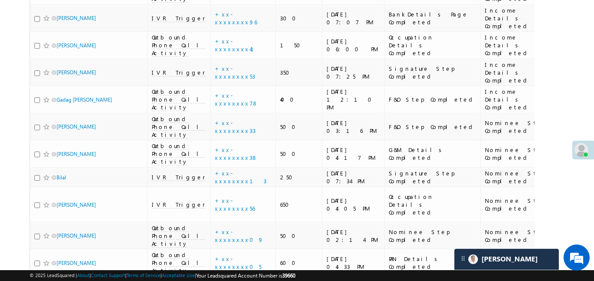
drag, startPoint x: 85, startPoint y: 121, endPoint x: 535, endPoint y: 3, distance: 464.8
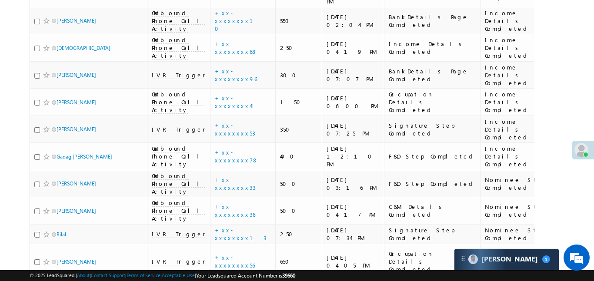
scroll to position [3695, 0]
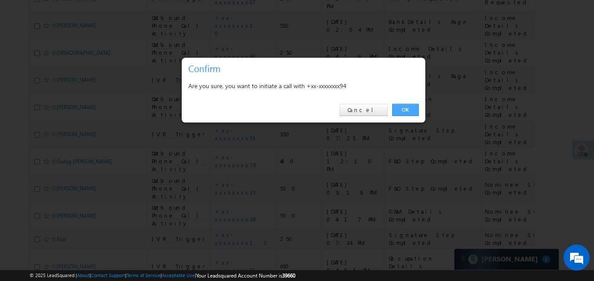
click at [403, 111] on link "OK" at bounding box center [405, 110] width 27 height 12
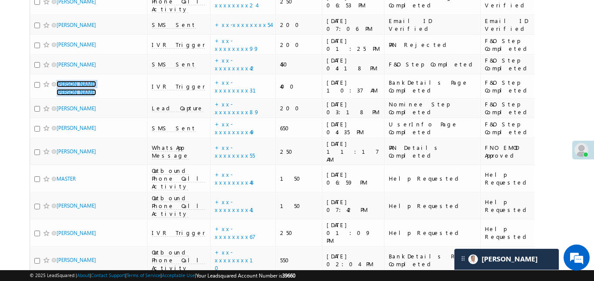
scroll to position [3458, 0]
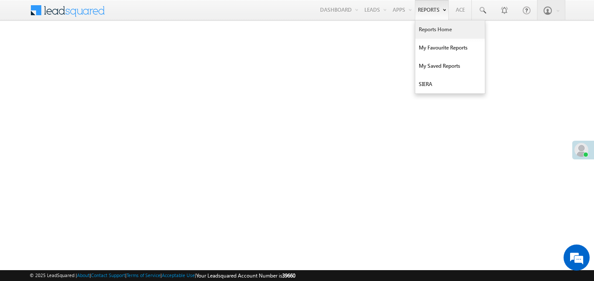
click at [431, 34] on link "Reports Home" at bounding box center [450, 29] width 70 height 18
click at [436, 30] on link "Reports Home" at bounding box center [450, 29] width 70 height 18
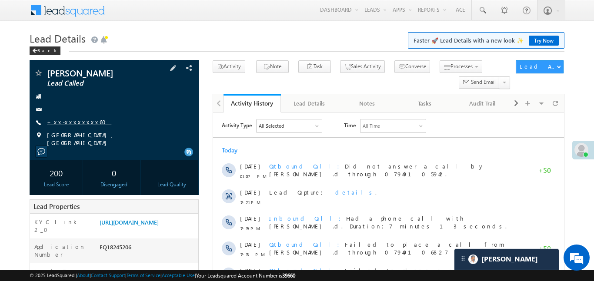
click at [76, 125] on link "+xx-xxxxxxxx60" at bounding box center [79, 121] width 64 height 7
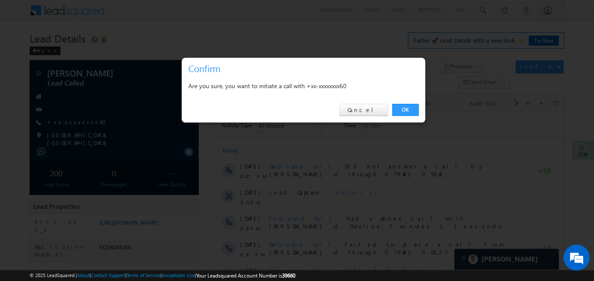
scroll to position [4167, 0]
click at [407, 111] on link "OK" at bounding box center [405, 110] width 27 height 12
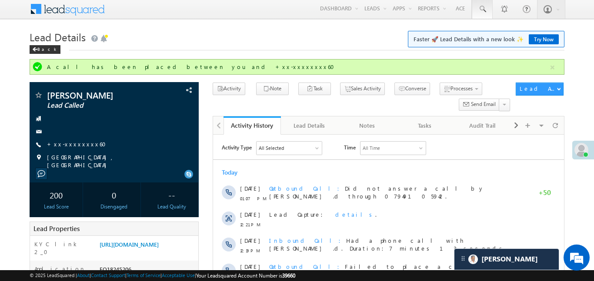
scroll to position [0, 0]
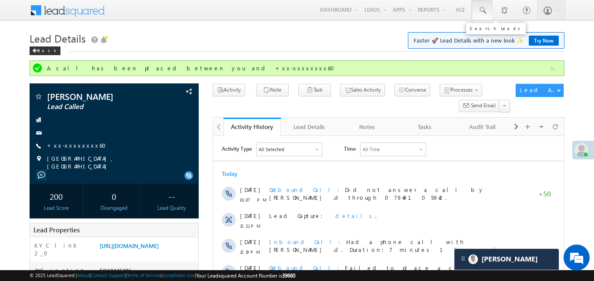
click at [482, 8] on span at bounding box center [482, 10] width 9 height 9
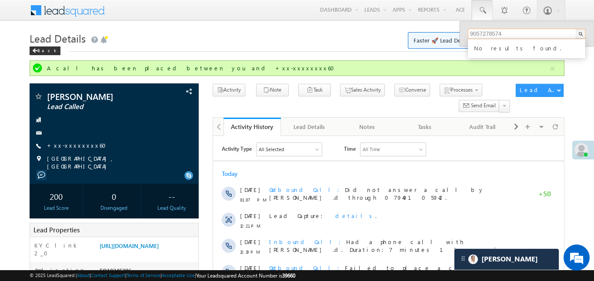
type input "9057278574"
drag, startPoint x: 529, startPoint y: 33, endPoint x: 411, endPoint y: 29, distance: 117.8
type input "6296711704o8"
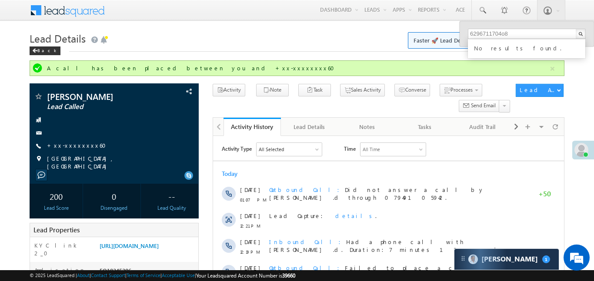
click at [342, 38] on h1 "Lead Details Faster 🚀 Lead Details with a new look ✨ Try Now" at bounding box center [297, 37] width 534 height 17
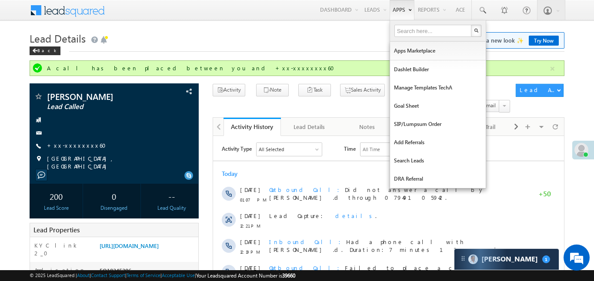
scroll to position [4356, 0]
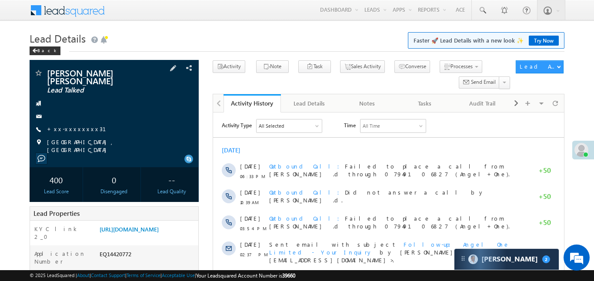
click at [80, 124] on div "Satyaveer Rathore satyadev Lead Talked +xx-xxxxxxxx31" at bounding box center [114, 111] width 160 height 85
click at [80, 126] on div "Satyaveer Rathore satyadev Lead Talked +xx-xxxxxxxx31" at bounding box center [114, 111] width 160 height 85
click at [78, 129] on link "+xx-xxxxxxxx31" at bounding box center [82, 128] width 70 height 7
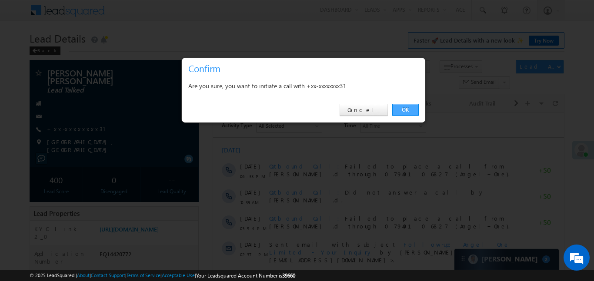
click at [401, 104] on link "OK" at bounding box center [405, 110] width 27 height 12
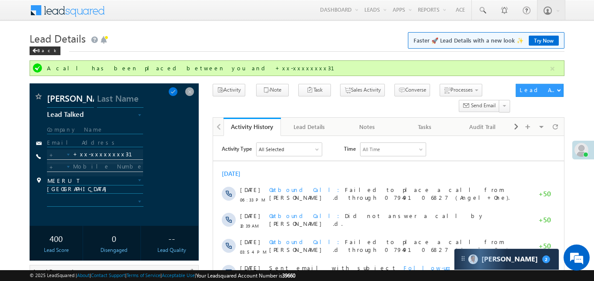
scroll to position [259, 0]
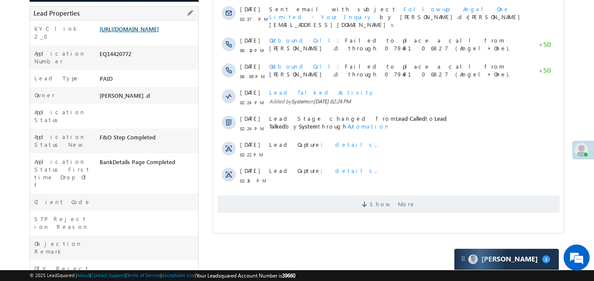
click at [159, 33] on link "https://angelbroking1-pk3em7sa.customui-test.leadsquared.com?leadId=e0f520fa-97…" at bounding box center [128, 28] width 59 height 7
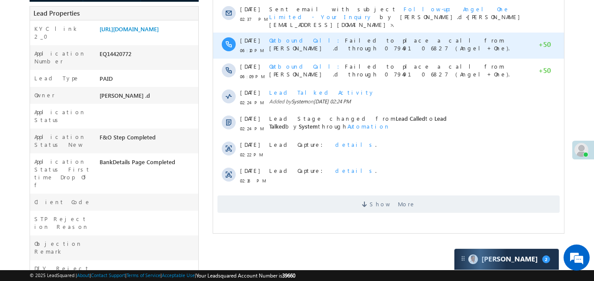
click at [331, 43] on div "Outbound Call Failed to place a call from Aakansha .d through 07949106827 (Ange…" at bounding box center [397, 46] width 256 height 26
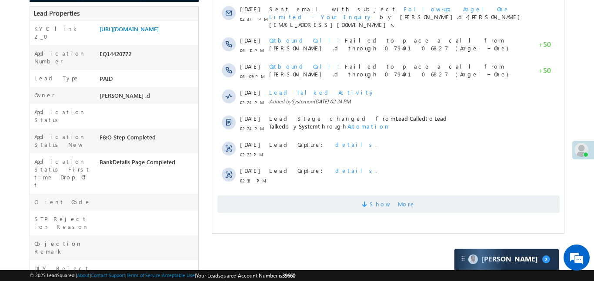
click at [331, 204] on span "Show More" at bounding box center [388, 204] width 342 height 17
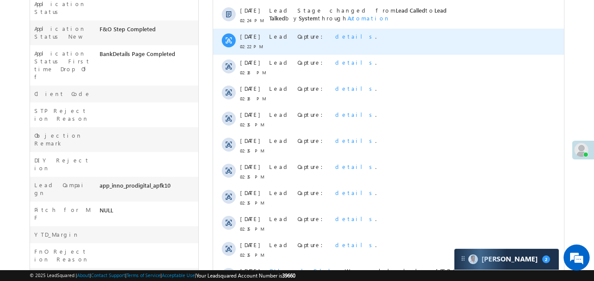
scroll to position [404, 0]
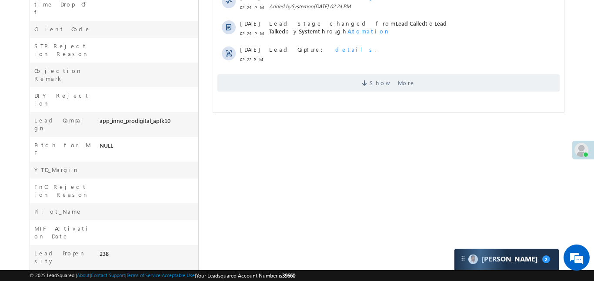
scroll to position [176, 0]
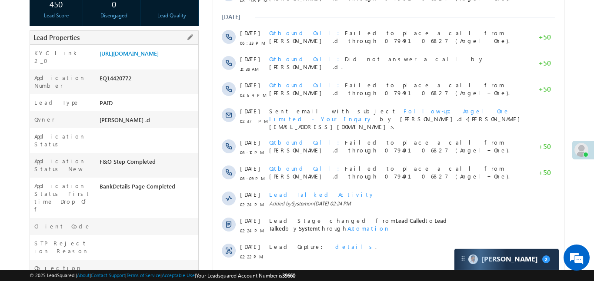
click at [157, 61] on div "[URL][DOMAIN_NAME]" at bounding box center [147, 55] width 101 height 12
click at [159, 57] on link "[URL][DOMAIN_NAME]" at bounding box center [128, 53] width 59 height 7
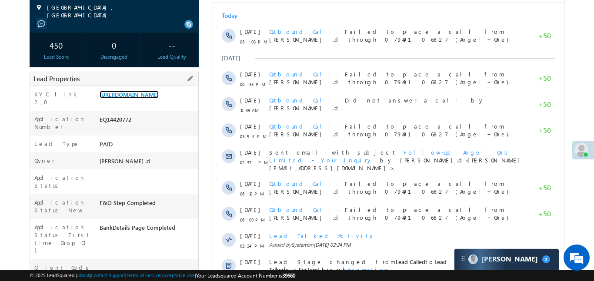
scroll to position [0, 0]
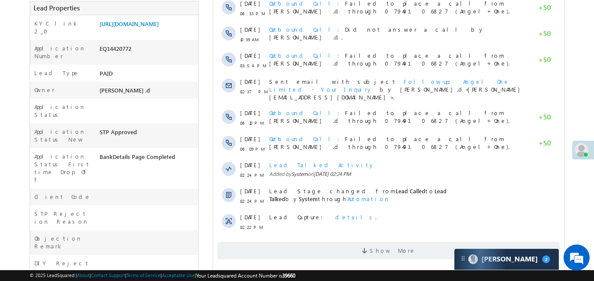
scroll to position [212, 0]
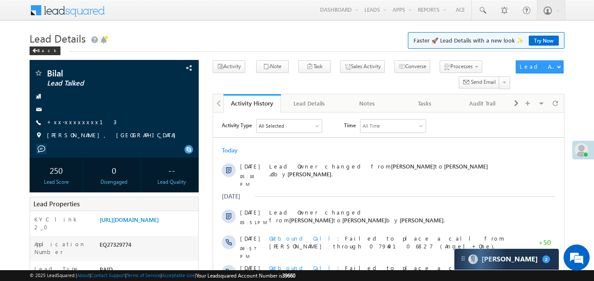
click at [483, 15] on link at bounding box center [481, 10] width 21 height 20
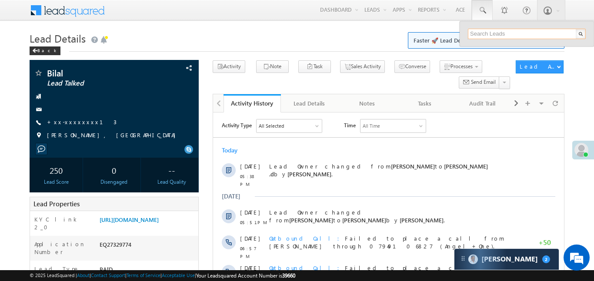
paste input "EQ26867175"
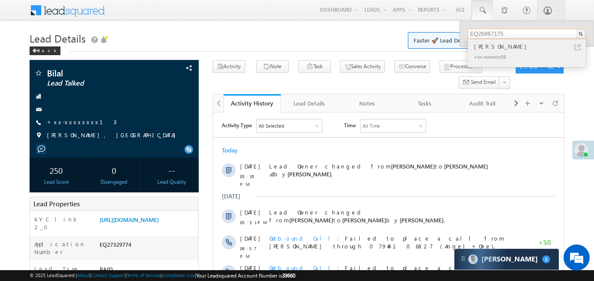
type input "EQ26867175"
click at [499, 49] on div "Rupay Soren" at bounding box center [530, 47] width 116 height 10
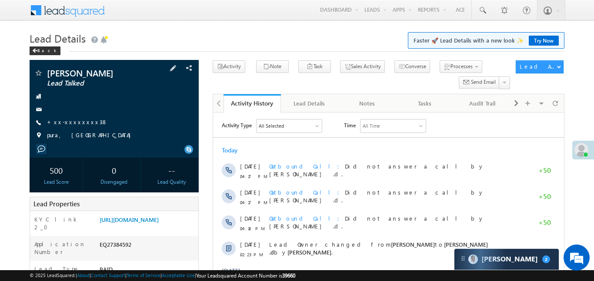
click at [85, 117] on div "[PERSON_NAME] Lead Talked +xx-xxxxxxxx38" at bounding box center [114, 107] width 160 height 76
click at [76, 127] on div "[PERSON_NAME] Lead Talked +xx-xxxxxxxx38" at bounding box center [114, 107] width 160 height 76
click at [80, 123] on link "+xx-xxxxxxxx38" at bounding box center [77, 121] width 61 height 7
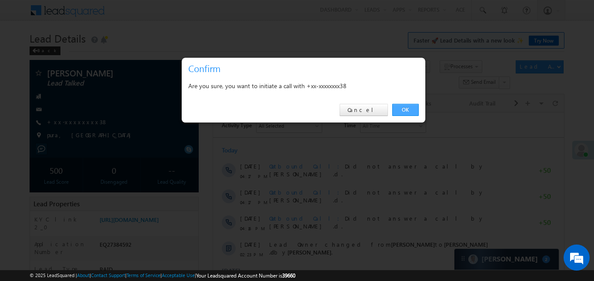
click at [409, 109] on link "OK" at bounding box center [405, 110] width 27 height 12
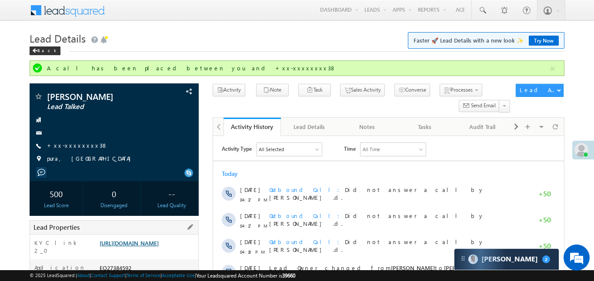
click at [159, 247] on link "https://angelbroking1-pk3em7sa.customui-test.leadsquared.com?leadId=33610a64-db…" at bounding box center [128, 242] width 59 height 7
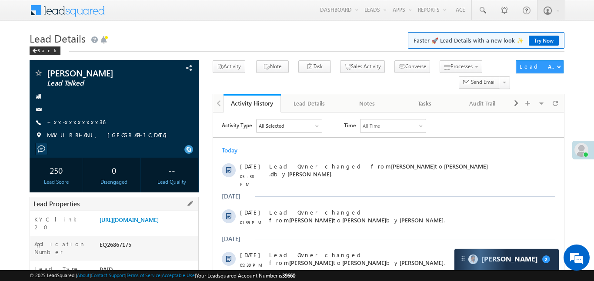
click at [153, 216] on div "[URL][DOMAIN_NAME]" at bounding box center [147, 222] width 101 height 12
click at [155, 223] on link "[URL][DOMAIN_NAME]" at bounding box center [128, 219] width 59 height 7
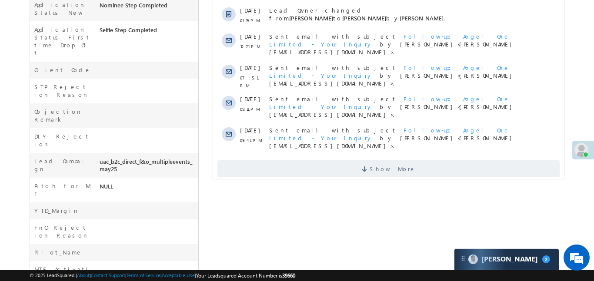
scroll to position [374, 0]
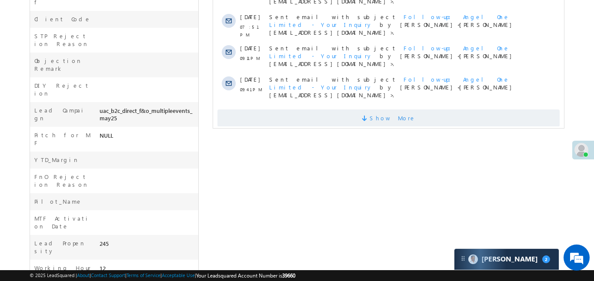
click at [356, 109] on span "Show More" at bounding box center [388, 117] width 342 height 17
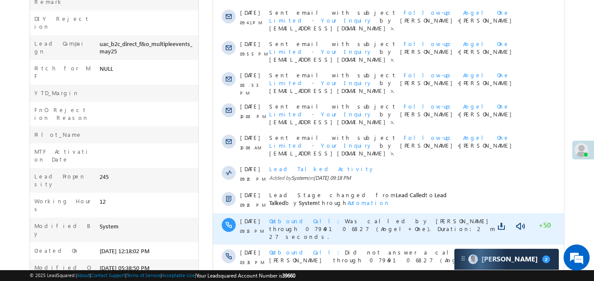
scroll to position [492, 0]
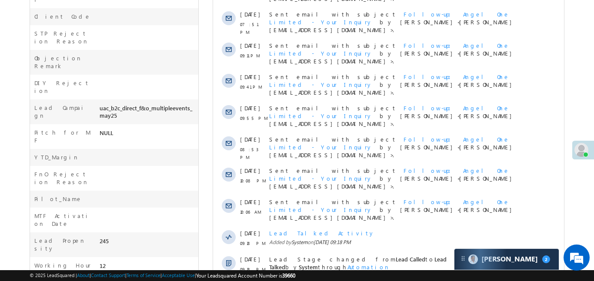
scroll to position [178, 0]
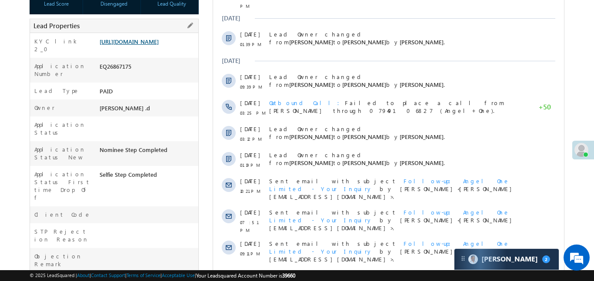
click at [141, 45] on link "[URL][DOMAIN_NAME]" at bounding box center [128, 41] width 59 height 7
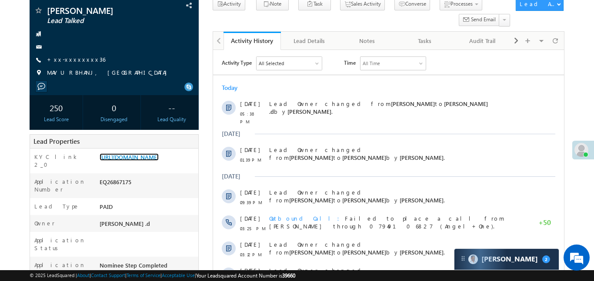
scroll to position [44, 0]
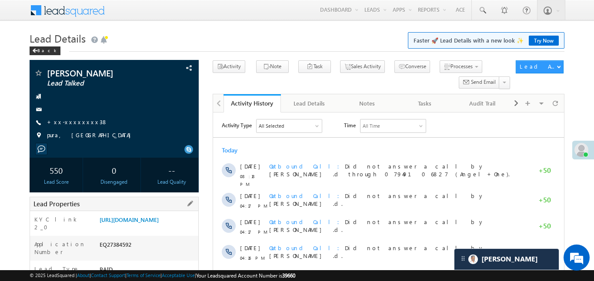
scroll to position [86, 0]
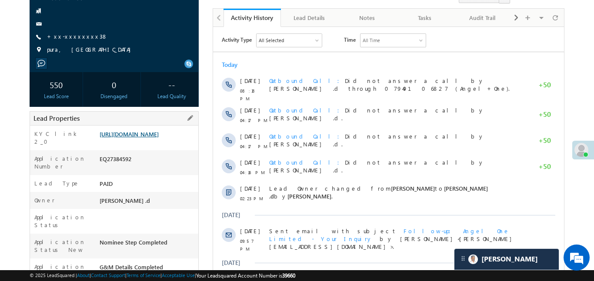
click at [159, 133] on link "[URL][DOMAIN_NAME]" at bounding box center [128, 133] width 59 height 7
click at [155, 138] on link "[URL][DOMAIN_NAME]" at bounding box center [128, 133] width 59 height 7
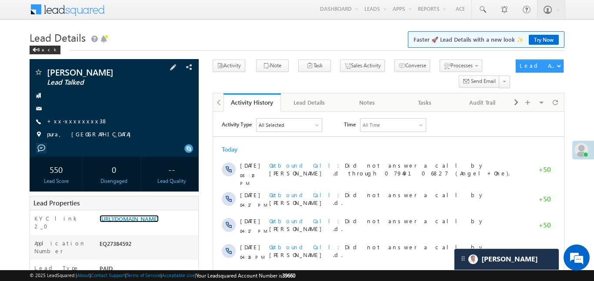
scroll to position [0, 0]
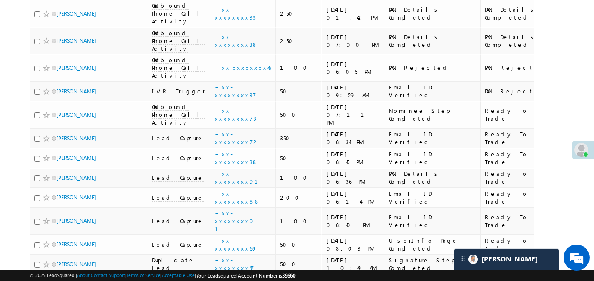
scroll to position [4689, 0]
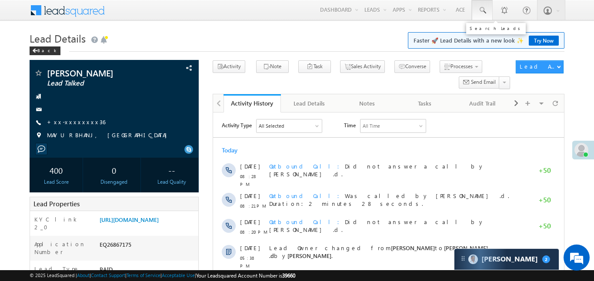
click at [488, 13] on link at bounding box center [481, 10] width 21 height 20
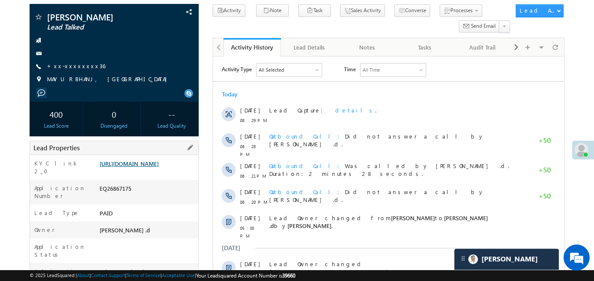
click at [154, 167] on link "[URL][DOMAIN_NAME]" at bounding box center [128, 163] width 59 height 7
click at [132, 163] on link "[URL][DOMAIN_NAME]" at bounding box center [128, 163] width 59 height 7
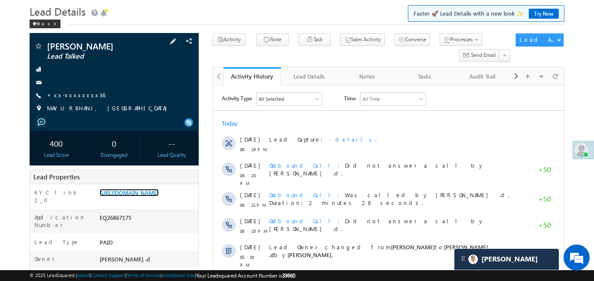
scroll to position [156, 0]
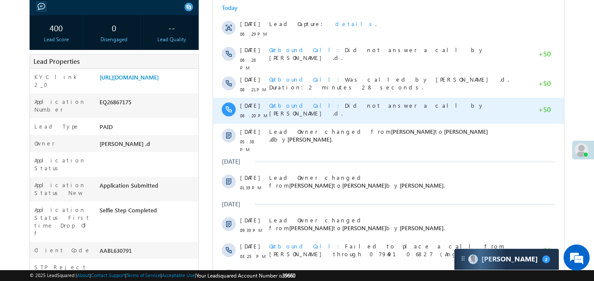
scroll to position [93, 0]
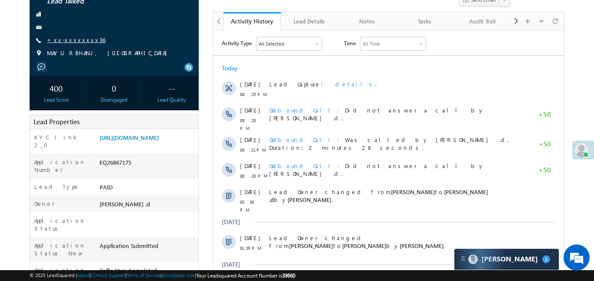
click at [73, 39] on link "+xx-xxxxxxxx36" at bounding box center [76, 39] width 58 height 7
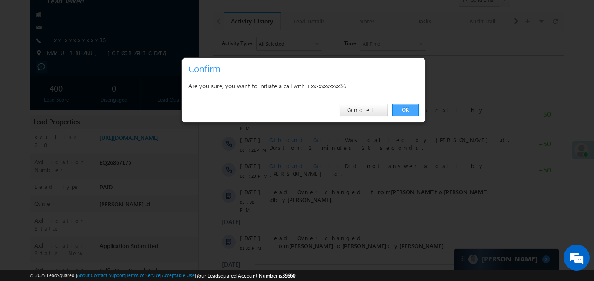
click at [414, 113] on link "OK" at bounding box center [405, 110] width 27 height 12
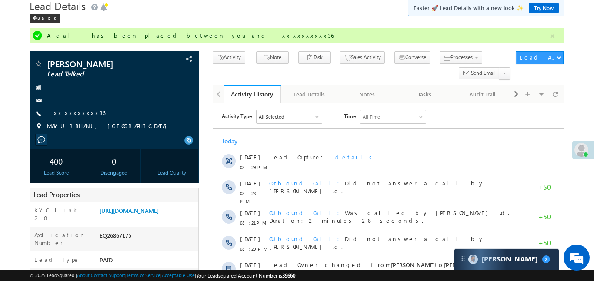
scroll to position [28, 0]
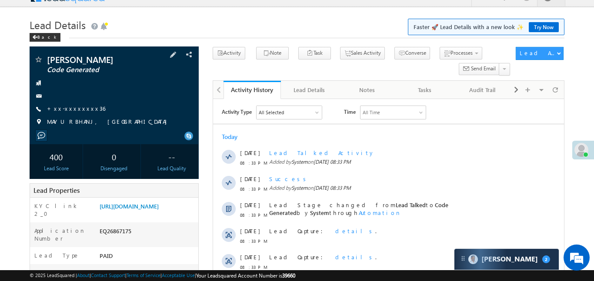
scroll to position [46, 0]
